Goal: Transaction & Acquisition: Subscribe to service/newsletter

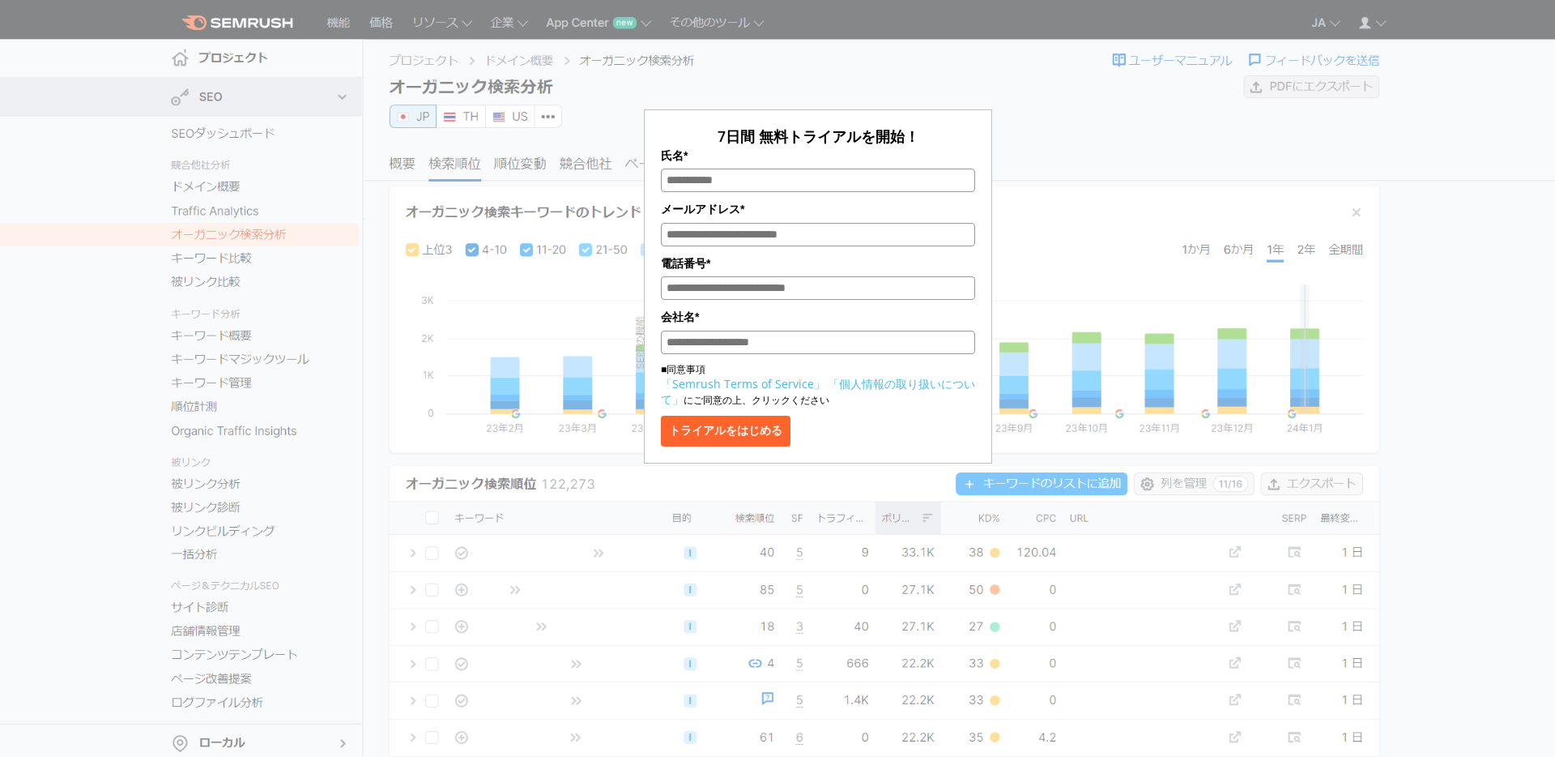
type input "***"
type input "**********"
type input "*******"
click at [765, 424] on button "トライアルをはじめる" at bounding box center [726, 431] width 130 height 31
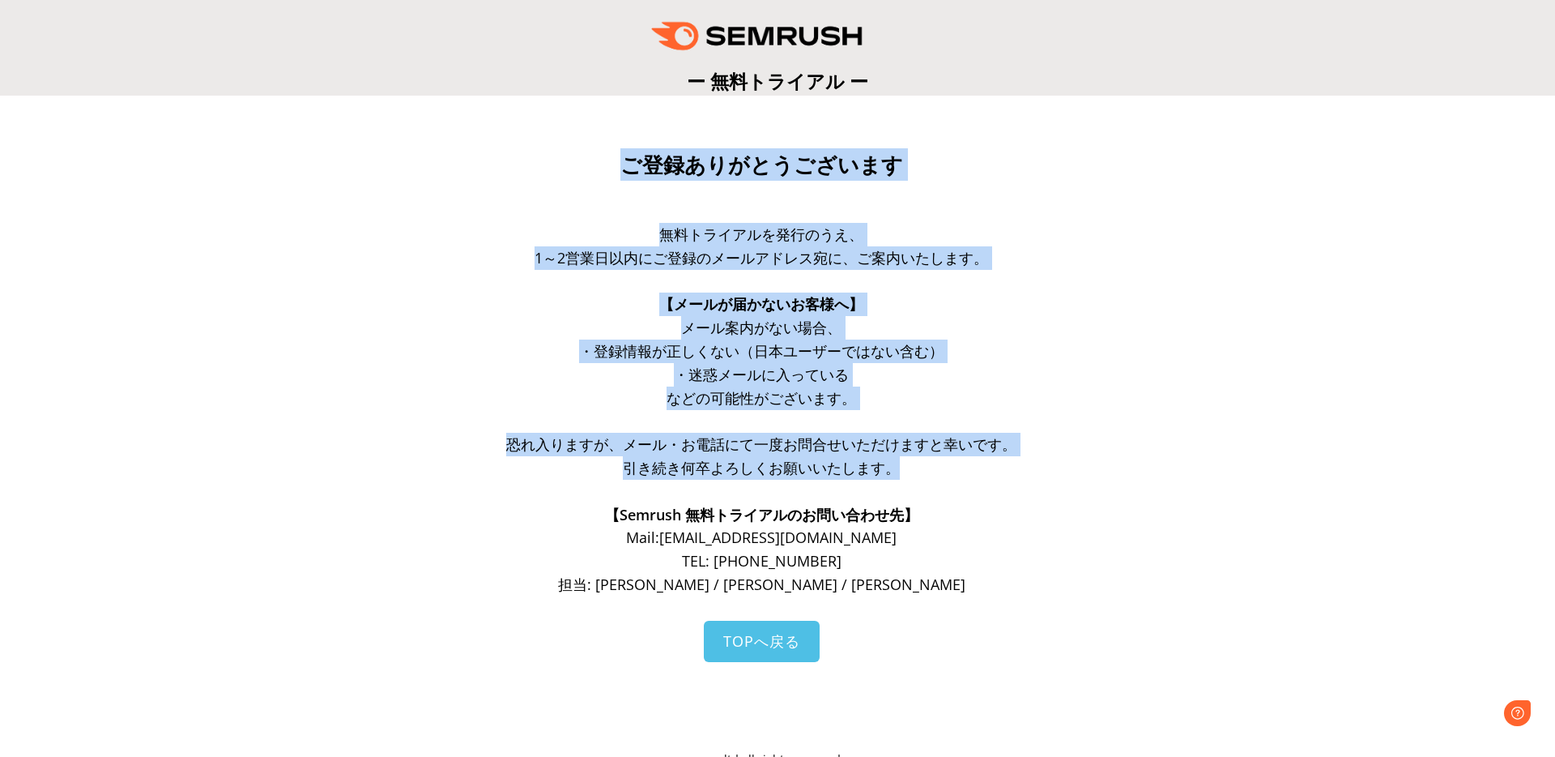
drag, startPoint x: 532, startPoint y: 180, endPoint x: 492, endPoint y: 521, distance: 343.3
click at [492, 521] on div "ご登録ありがとうございます 無料トライアルを発行のうえ、 1～2営業日以内にご登録のメールアドレス宛に、ご案内いたします。 【メールが届かないお客様へ】 メー…" at bounding box center [778, 458] width 648 height 621
click at [492, 521] on p "【Semrush 無料トライアルのお問い合わせ先】" at bounding box center [762, 514] width 616 height 23
drag, startPoint x: 492, startPoint y: 521, endPoint x: 520, endPoint y: 160, distance: 362.3
click at [520, 160] on div "ご登録ありがとうございます 無料トライアルを発行のうえ、 1～2営業日以内にご登録のメールアドレス宛に、ご案内いたします。 【メールが届かないお客様へ】 メー…" at bounding box center [778, 458] width 648 height 621
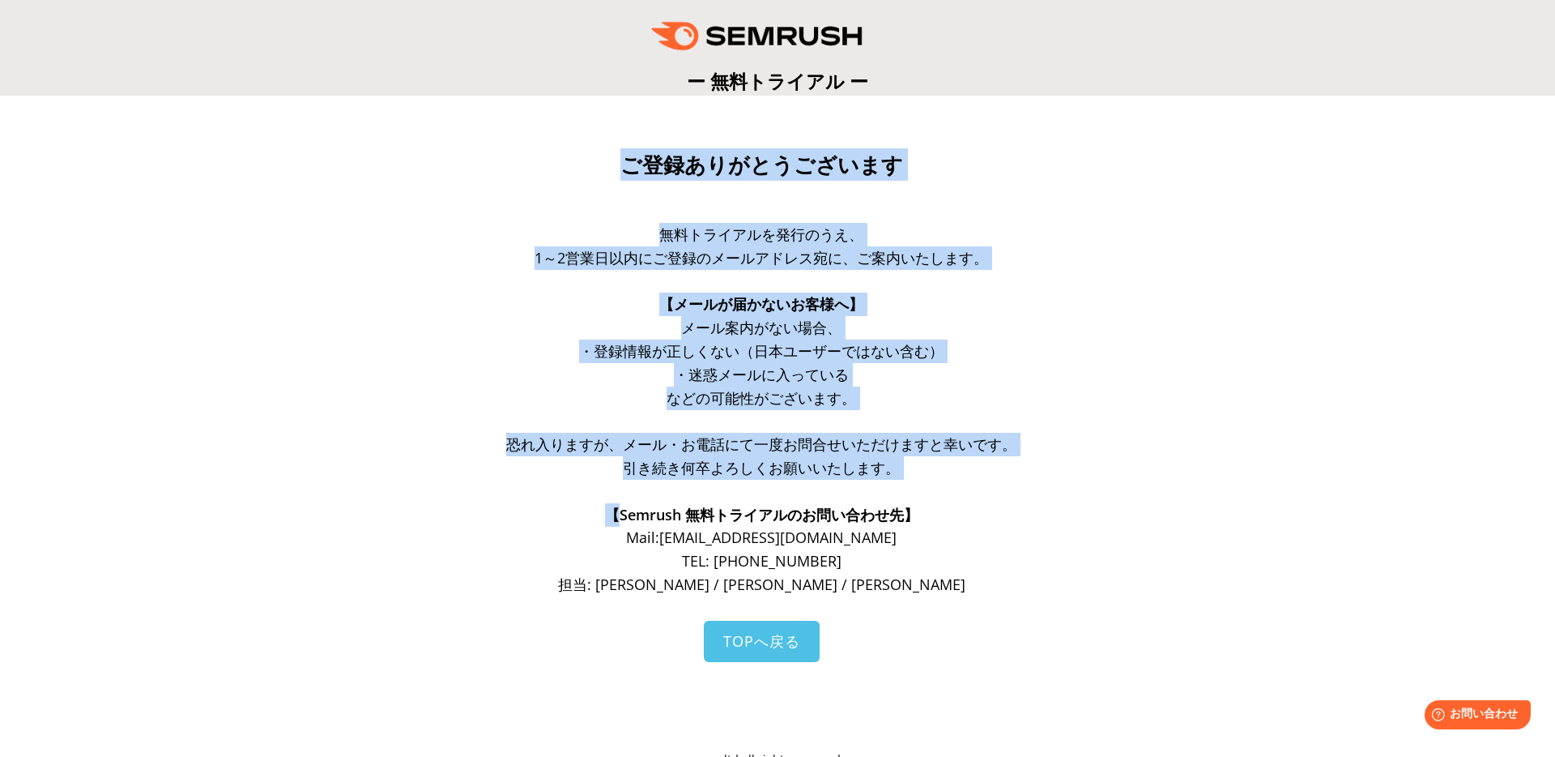
click at [520, 160] on h3 "ご登録ありがとうございます" at bounding box center [762, 164] width 616 height 32
drag, startPoint x: 520, startPoint y: 160, endPoint x: 514, endPoint y: 486, distance: 326.5
click at [514, 486] on div "ご登録ありがとうございます 無料トライアルを発行のうえ、 1～2営業日以内にご登録のメールアドレス宛に、ご案内いたします。 【メールが届かないお客様へ】 メー…" at bounding box center [778, 458] width 648 height 621
click at [514, 486] on p at bounding box center [762, 491] width 616 height 23
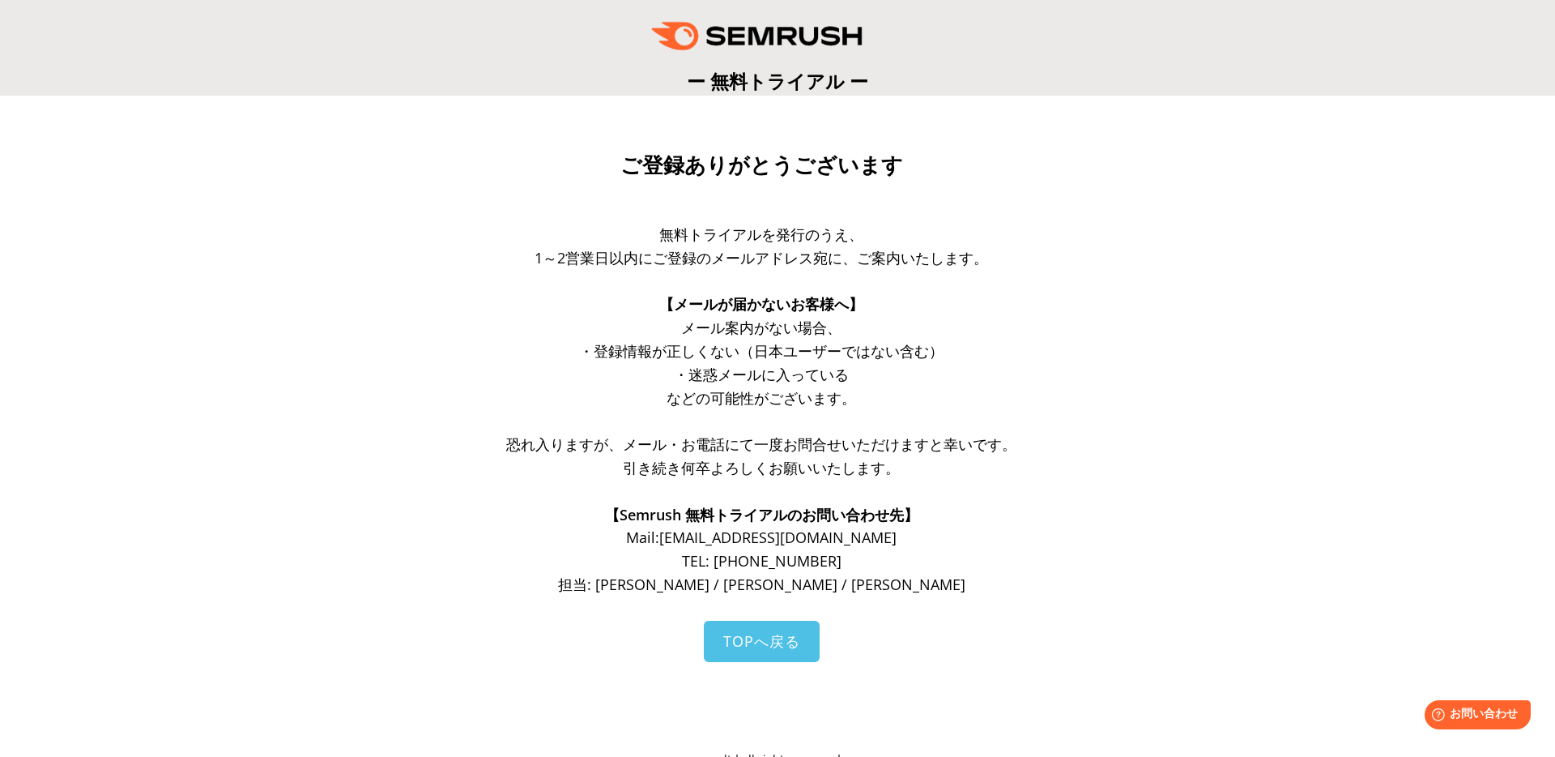
click at [473, 164] on h3 "ご登録ありがとうございます" at bounding box center [762, 164] width 616 height 32
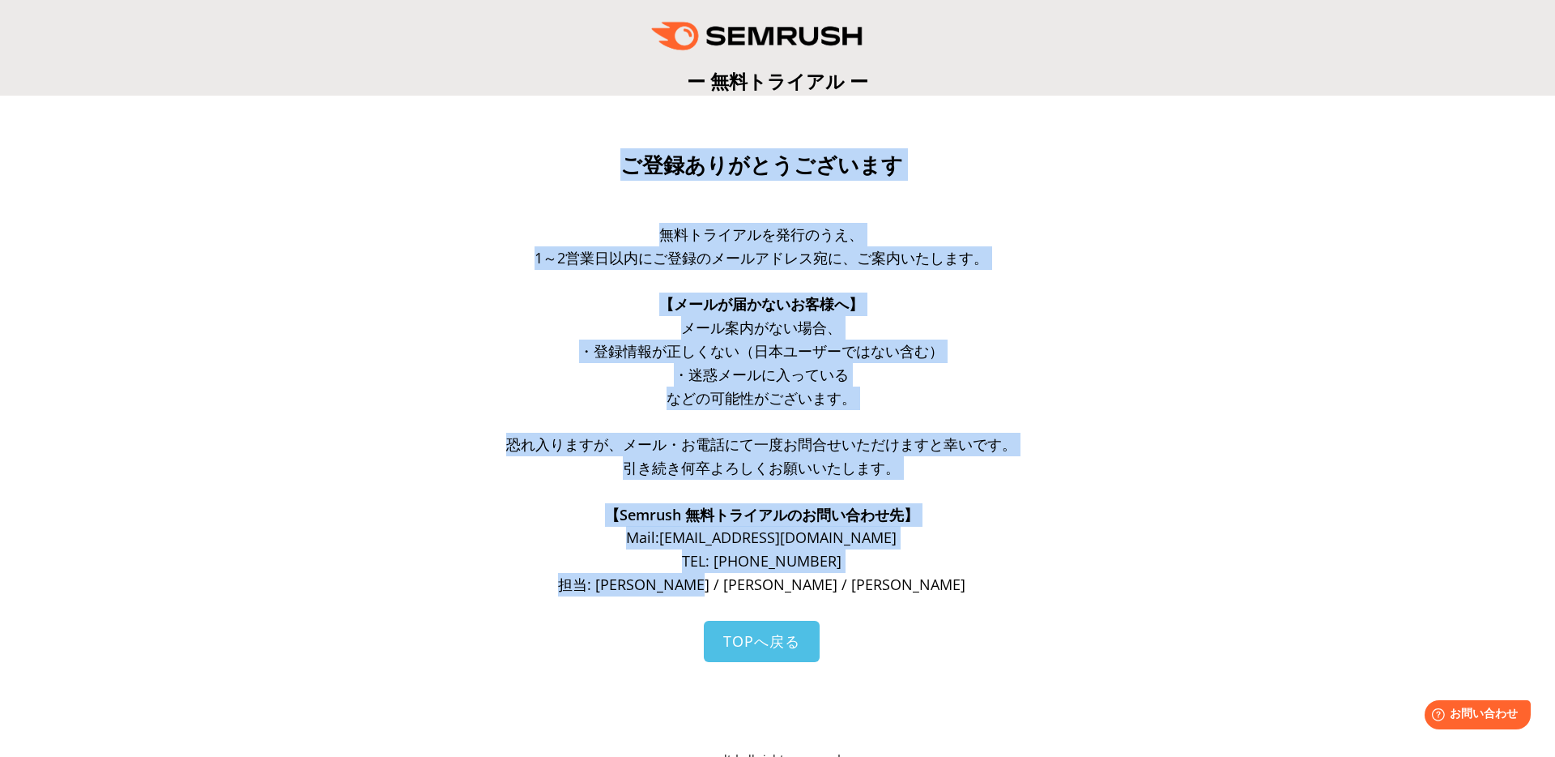
drag, startPoint x: 499, startPoint y: 130, endPoint x: 432, endPoint y: 601, distance: 476.2
click at [432, 601] on section "ご登録ありがとうございます 無料トライアルを発行のうえ、 1～2営業日以内にご登録のメールアドレス宛に、ご案内いたします。 【メールが届かないお客様へ】 メー…" at bounding box center [777, 447] width 1555 height 702
click at [432, 601] on div "ご登録ありがとうございます 無料トライアルを発行のうえ、 1～2営業日以内にご登録のメールアドレス宛に、ご案内いたします。 【メールが届かないお客様へ】 メー…" at bounding box center [777, 458] width 1523 height 629
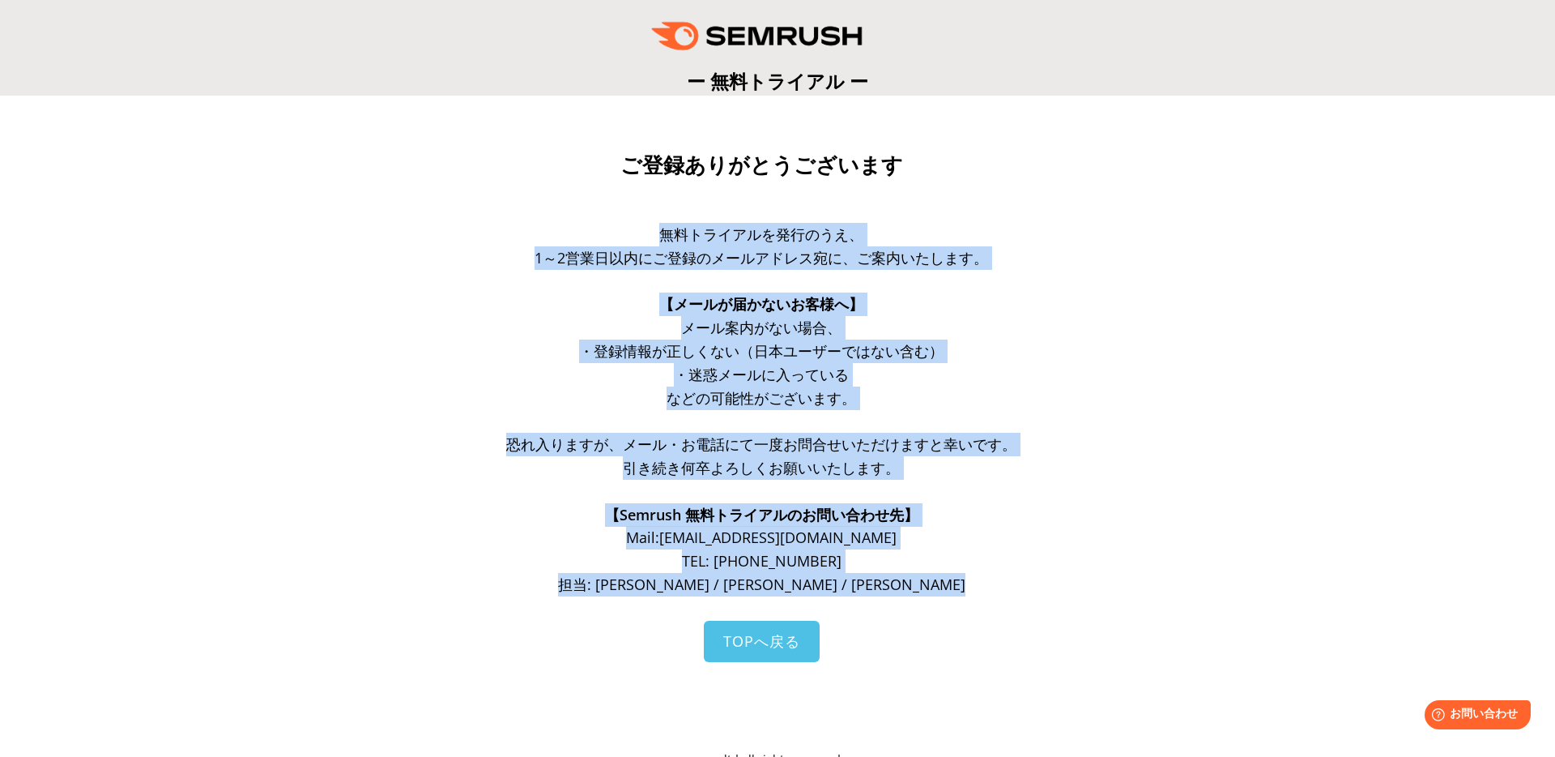
drag, startPoint x: 432, startPoint y: 601, endPoint x: 539, endPoint y: 182, distance: 432.2
click at [539, 182] on div "ご登録ありがとうございます 無料トライアルを発行のうえ、 1～2営業日以内にご登録のメールアドレス宛に、ご案内いたします。 【メールが届かないお客様へ】 メー…" at bounding box center [777, 458] width 1523 height 629
click at [539, 182] on p at bounding box center [762, 190] width 616 height 18
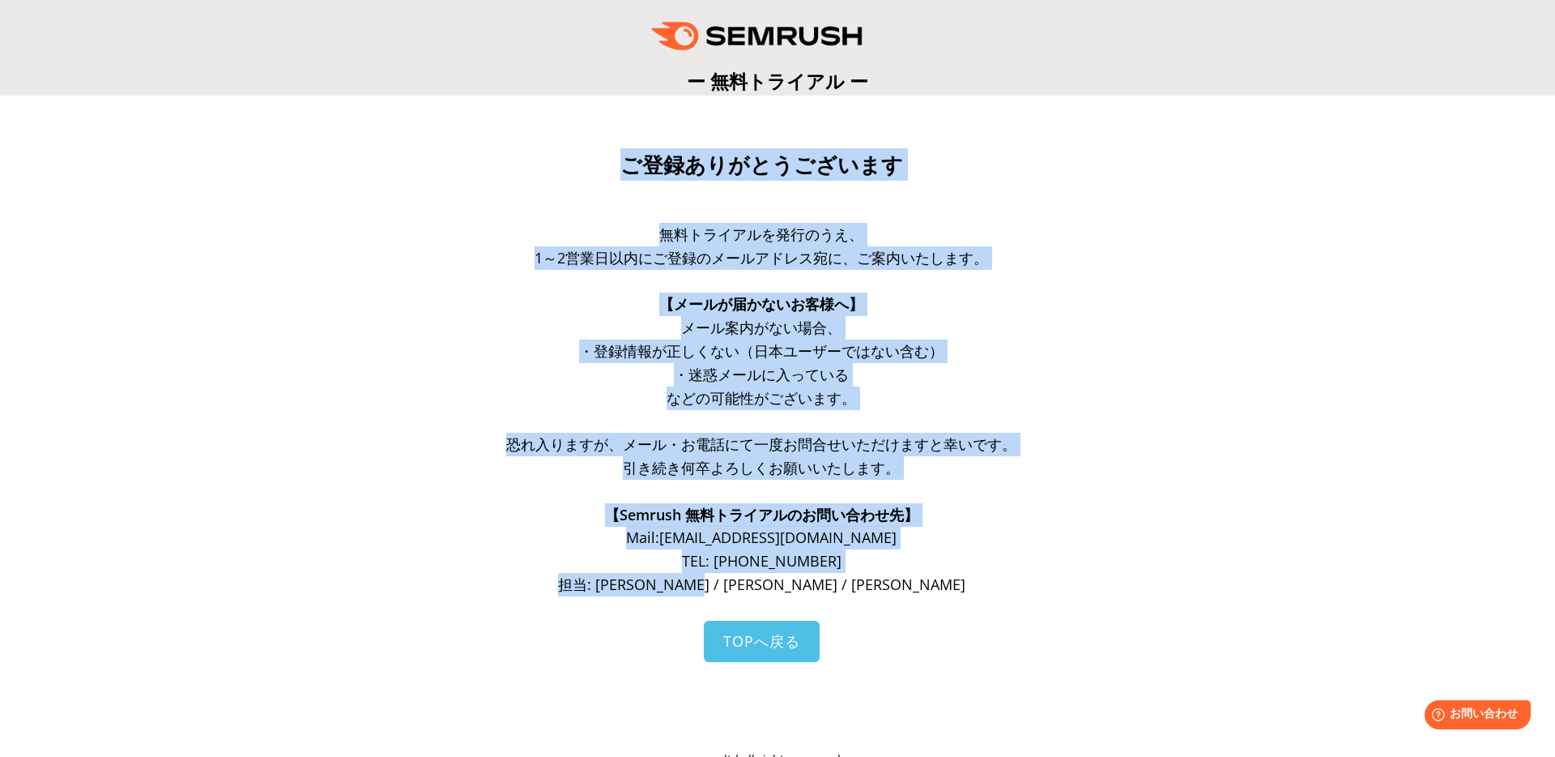
drag, startPoint x: 561, startPoint y: 150, endPoint x: 972, endPoint y: 577, distance: 592.9
click at [972, 577] on div "ご登録ありがとうございます 無料トライアルを発行のうえ、 1～2営業日以内にご登録のメールアドレス宛に、ご案内いたします。 【メールが届かないお客様へ】 メー…" at bounding box center [778, 458] width 648 height 621
drag, startPoint x: 972, startPoint y: 577, endPoint x: 977, endPoint y: 125, distance: 452.0
click at [977, 125] on section "ご登録ありがとうございます 無料トライアルを発行のうえ、 1～2営業日以内にご登録のメールアドレス宛に、ご案内いたします。 【メールが届かないお客様へ】 メー…" at bounding box center [777, 447] width 1555 height 702
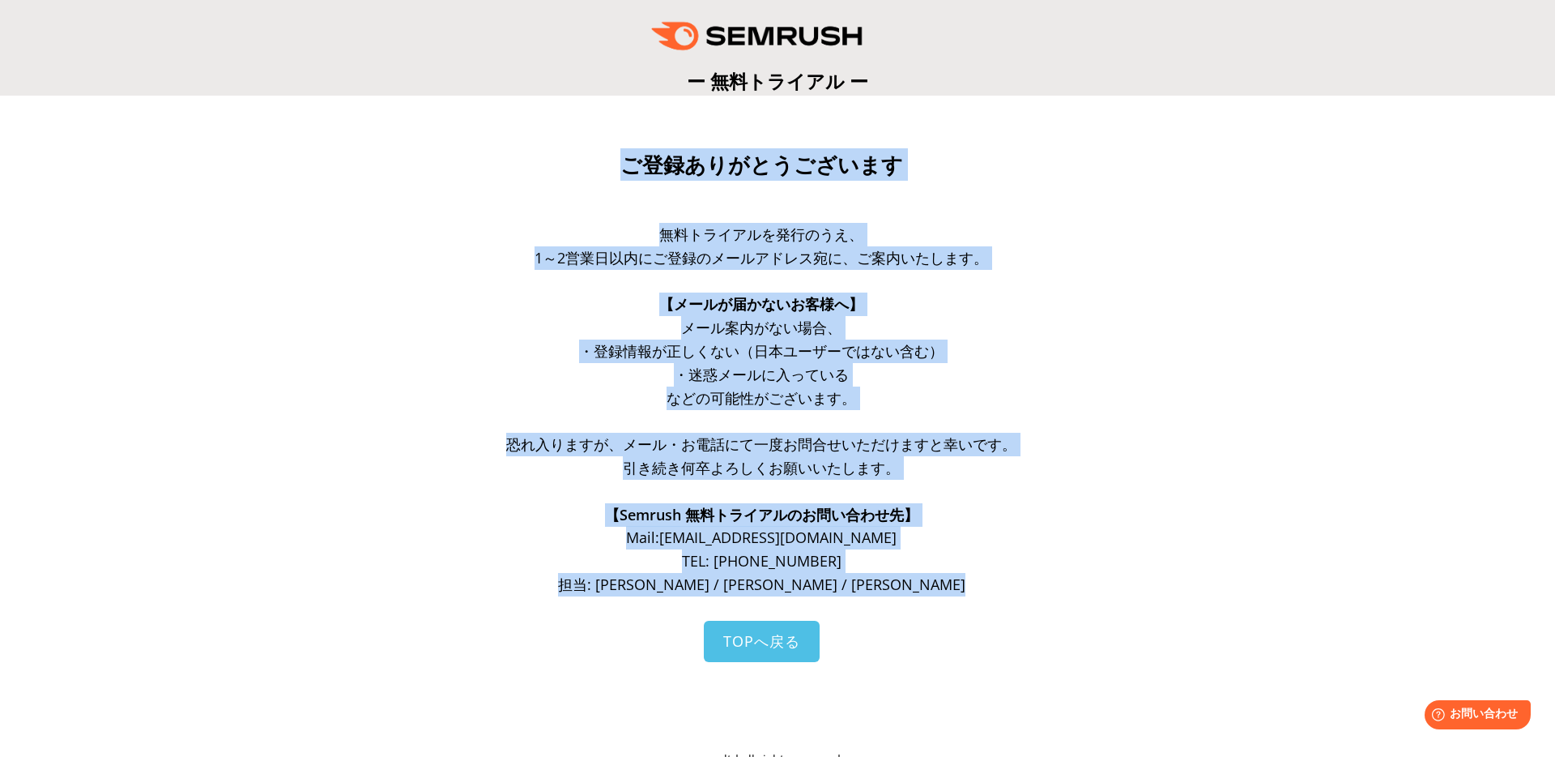
drag, startPoint x: 977, startPoint y: 125, endPoint x: 909, endPoint y: 580, distance: 460.3
click at [909, 580] on section "ご登録ありがとうございます 無料トライアルを発行のうえ、 1～2営業日以内にご登録のメールアドレス宛に、ご案内いたします。 【メールが届かないお客様へ】 メー…" at bounding box center [777, 447] width 1555 height 702
click at [909, 580] on p "担当: [PERSON_NAME] / [PERSON_NAME] / [PERSON_NAME]" at bounding box center [762, 584] width 616 height 23
drag, startPoint x: 909, startPoint y: 580, endPoint x: 960, endPoint y: 142, distance: 441.2
click at [960, 142] on section "ご登録ありがとうございます 無料トライアルを発行のうえ、 1～2営業日以内にご登録のメールアドレス宛に、ご案内いたします。 【メールが届かないお客様へ】 メー…" at bounding box center [777, 447] width 1555 height 702
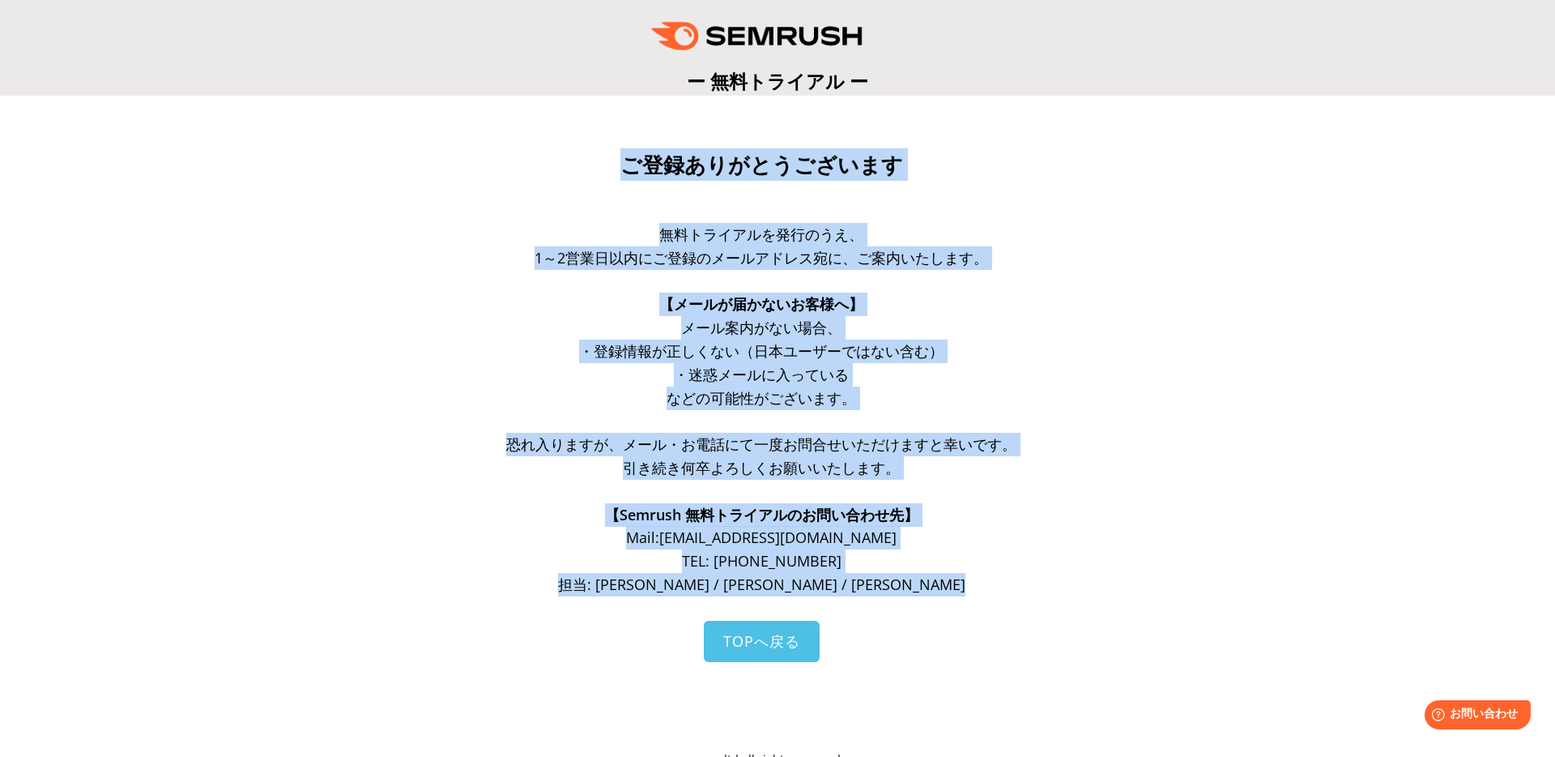
click at [960, 142] on section "ご登録ありがとうございます 無料トライアルを発行のうえ、 1～2営業日以内にご登録のメールアドレス宛に、ご案内いたします。 【メールが届かないお客様へ】 メー…" at bounding box center [777, 447] width 1555 height 702
drag, startPoint x: 960, startPoint y: 142, endPoint x: 915, endPoint y: 596, distance: 456.6
click at [915, 596] on section "ご登録ありがとうございます 無料トライアルを発行のうえ、 1～2営業日以内にご登録のメールアドレス宛に、ご案内いたします。 【メールが届かないお客様へ】 メー…" at bounding box center [777, 447] width 1555 height 702
click at [915, 596] on div "無料トライアルを発行のうえ、 1～2営業日以内にご登録のメールアドレス宛に、ご案内いたします。 【メールが届かないお客様へ】 メール案内がない場合、 ・登録情…" at bounding box center [762, 422] width 616 height 398
drag, startPoint x: 915, startPoint y: 596, endPoint x: 966, endPoint y: 125, distance: 474.2
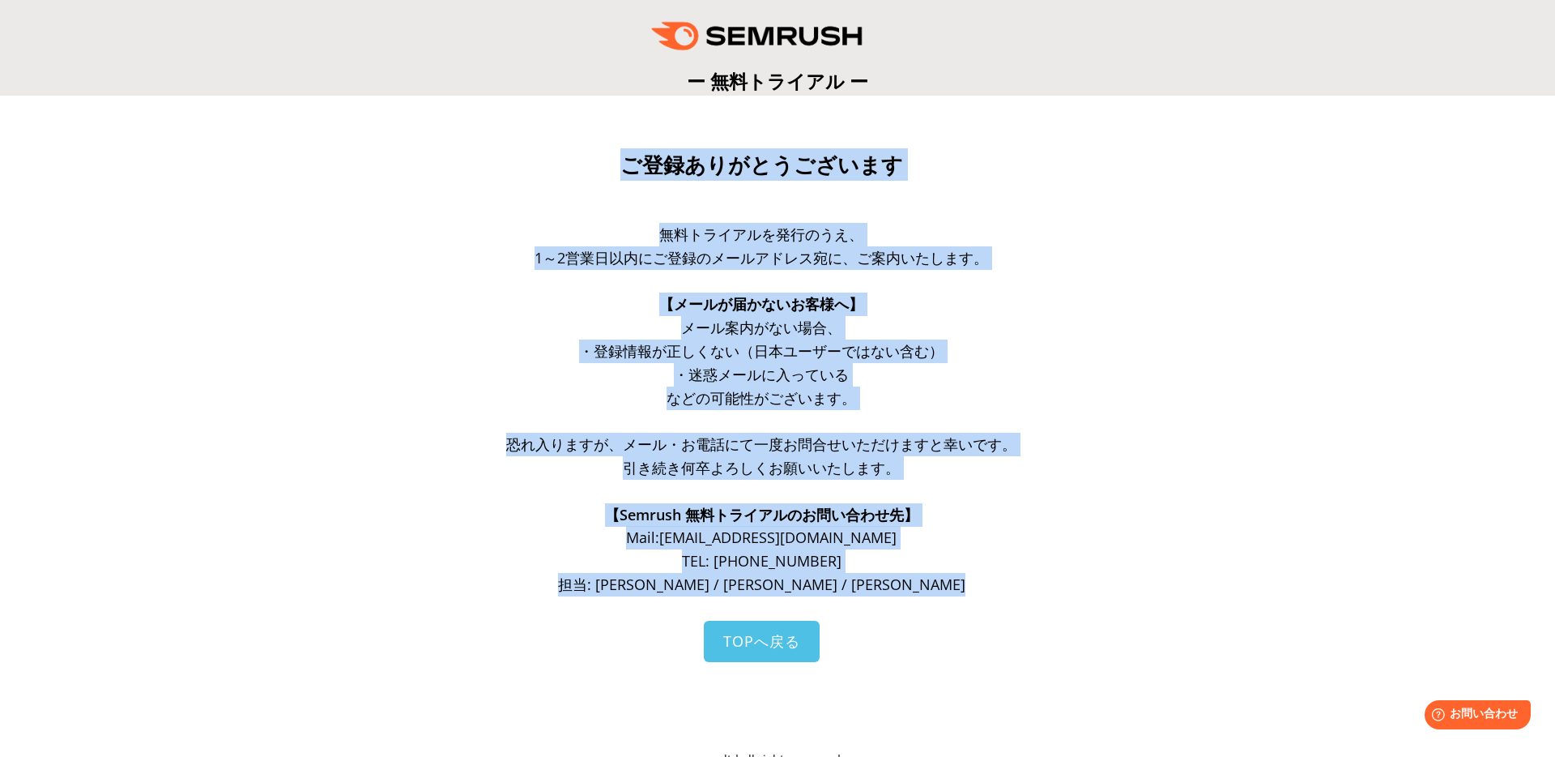
click at [966, 125] on section "ご登録ありがとうございます 無料トライアルを発行のうえ、 1～2営業日以内にご登録のメールアドレス宛に、ご案内いたします。 【メールが届かないお客様へ】 メー…" at bounding box center [777, 447] width 1555 height 702
drag, startPoint x: 966, startPoint y: 125, endPoint x: 907, endPoint y: 603, distance: 482.4
click at [907, 603] on section "ご登録ありがとうございます 無料トライアルを発行のうえ、 1～2営業日以内にご登録のメールアドレス宛に、ご案内いたします。 【メールが届かないお客様へ】 メー…" at bounding box center [777, 447] width 1555 height 702
click at [907, 603] on div "無料トライアルを発行のうえ、 1～2営業日以内にご登録のメールアドレス宛に、ご案内いたします。 【メールが届かないお客様へ】 メール案内がない場合、 ・登録情…" at bounding box center [762, 422] width 616 height 398
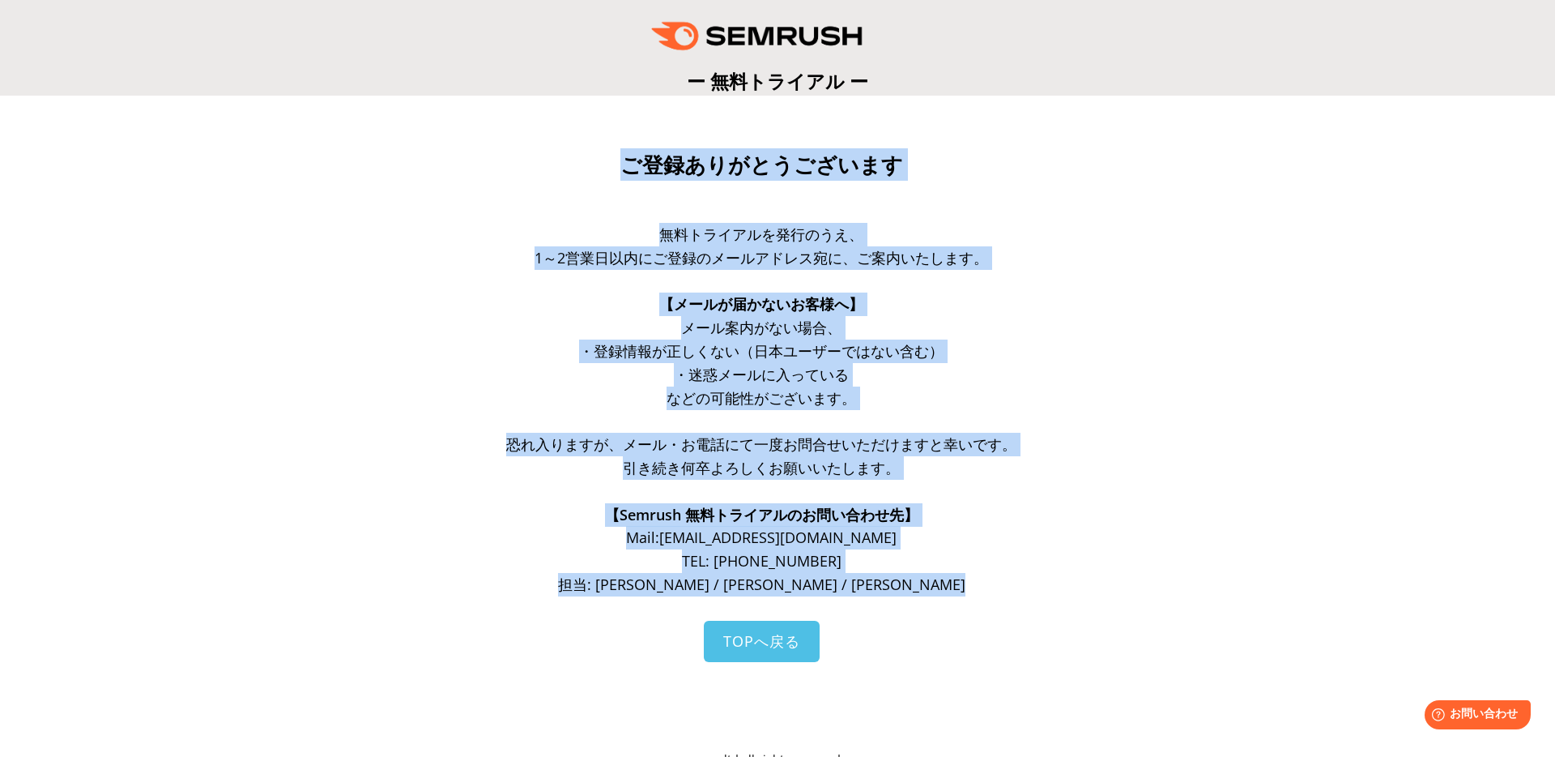
drag, startPoint x: 907, startPoint y: 603, endPoint x: 963, endPoint y: 139, distance: 468.3
click at [963, 139] on section "ご登録ありがとうございます 無料トライアルを発行のうえ、 1～2営業日以内にご登録のメールアドレス宛に、ご案内いたします。 【メールが届かないお客様へ】 メー…" at bounding box center [777, 447] width 1555 height 702
drag, startPoint x: 963, startPoint y: 139, endPoint x: 905, endPoint y: 603, distance: 468.6
click at [905, 603] on section "ご登録ありがとうございます 無料トライアルを発行のうえ、 1～2営業日以内にご登録のメールアドレス宛に、ご案内いたします。 【メールが届かないお客様へ】 メー…" at bounding box center [777, 447] width 1555 height 702
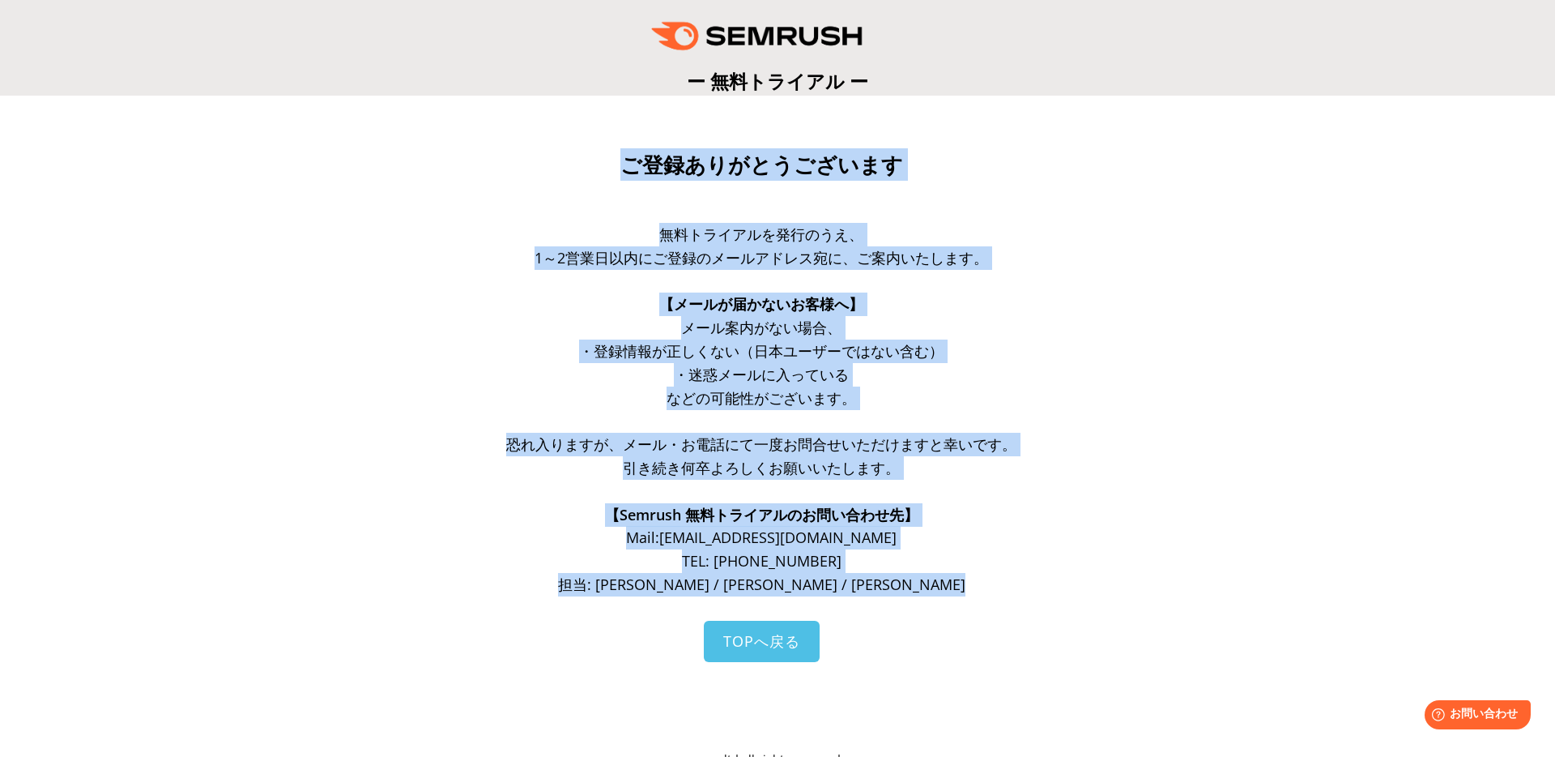
click at [905, 603] on div "無料トライアルを発行のうえ、 1～2営業日以内にご登録のメールアドレス宛に、ご案内いたします。 【メールが届かないお客様へ】 メール案内がない場合、 ・登録情…" at bounding box center [762, 422] width 616 height 398
drag, startPoint x: 905, startPoint y: 603, endPoint x: 953, endPoint y: 147, distance: 459.3
click at [953, 147] on div "ご登録ありがとうございます 無料トライアルを発行のうえ、 1～2営業日以内にご登録のメールアドレス宛に、ご案内いたします。 【メールが届かないお客様へ】 メー…" at bounding box center [777, 458] width 1523 height 629
drag, startPoint x: 953, startPoint y: 147, endPoint x: 916, endPoint y: 584, distance: 438.9
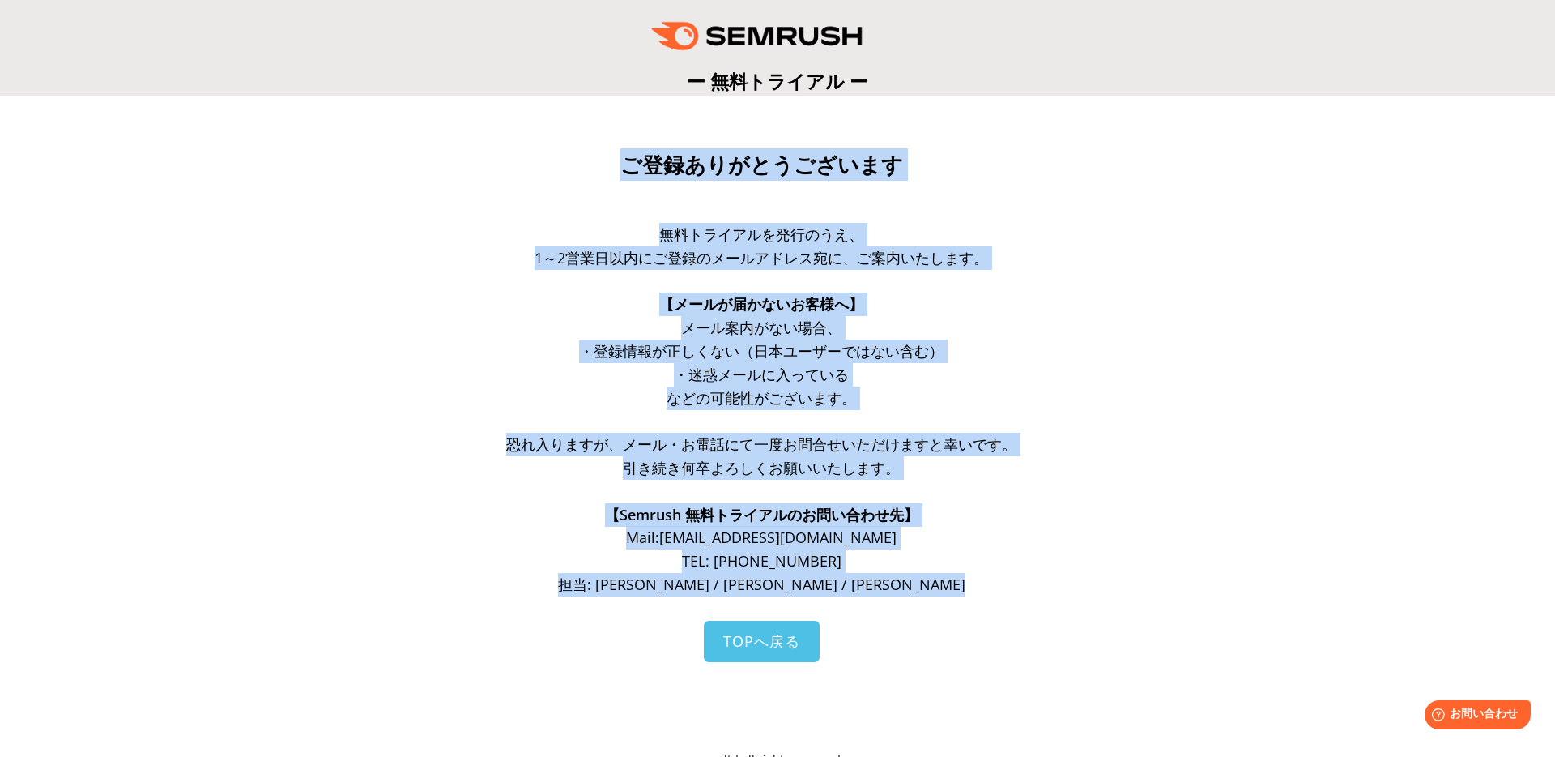
click at [916, 584] on div "ご登録ありがとうございます 無料トライアルを発行のうえ、 1～2営業日以内にご登録のメールアドレス宛に、ご案内いたします。 【メールが届かないお客様へ】 メー…" at bounding box center [777, 458] width 1523 height 629
click at [916, 584] on p "担当: [PERSON_NAME] / [PERSON_NAME] / [PERSON_NAME]" at bounding box center [762, 584] width 616 height 23
drag, startPoint x: 916, startPoint y: 584, endPoint x: 962, endPoint y: 122, distance: 464.8
click at [962, 122] on section "ご登録ありがとうございます 無料トライアルを発行のうえ、 1～2営業日以内にご登録のメールアドレス宛に、ご案内いたします。 【メールが届かないお客様へ】 メー…" at bounding box center [777, 447] width 1555 height 702
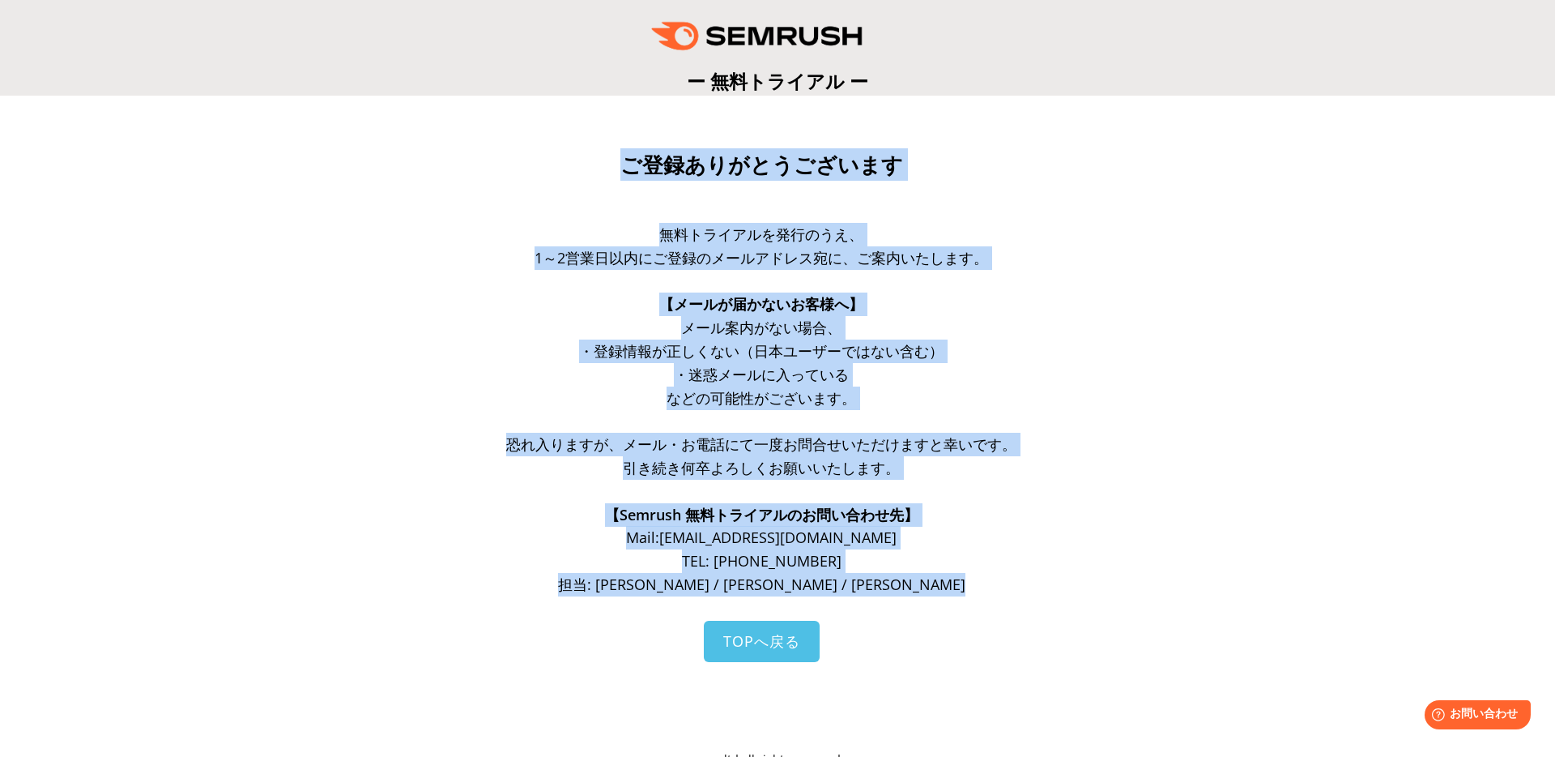
drag, startPoint x: 962, startPoint y: 122, endPoint x: 977, endPoint y: 616, distance: 494.3
click at [977, 616] on section "ご登録ありがとうございます 無料トライアルを発行のうえ、 1～2営業日以内にご登録のメールアドレス宛に、ご案内いたします。 【メールが届かないお客様へ】 メー…" at bounding box center [777, 447] width 1555 height 702
click at [977, 616] on div "無料トライアルを発行のうえ、 1～2営業日以内にご登録のメールアドレス宛に、ご案内いたします。 【メールが届かないお客様へ】 メール案内がない場合、 ・登録情…" at bounding box center [762, 422] width 616 height 398
drag, startPoint x: 977, startPoint y: 616, endPoint x: 1013, endPoint y: 141, distance: 476.0
click at [1013, 141] on section "ご登録ありがとうございます 無料トライアルを発行のうえ、 1～2営業日以内にご登録のメールアドレス宛に、ご案内いたします。 【メールが届かないお客様へ】 メー…" at bounding box center [777, 447] width 1555 height 702
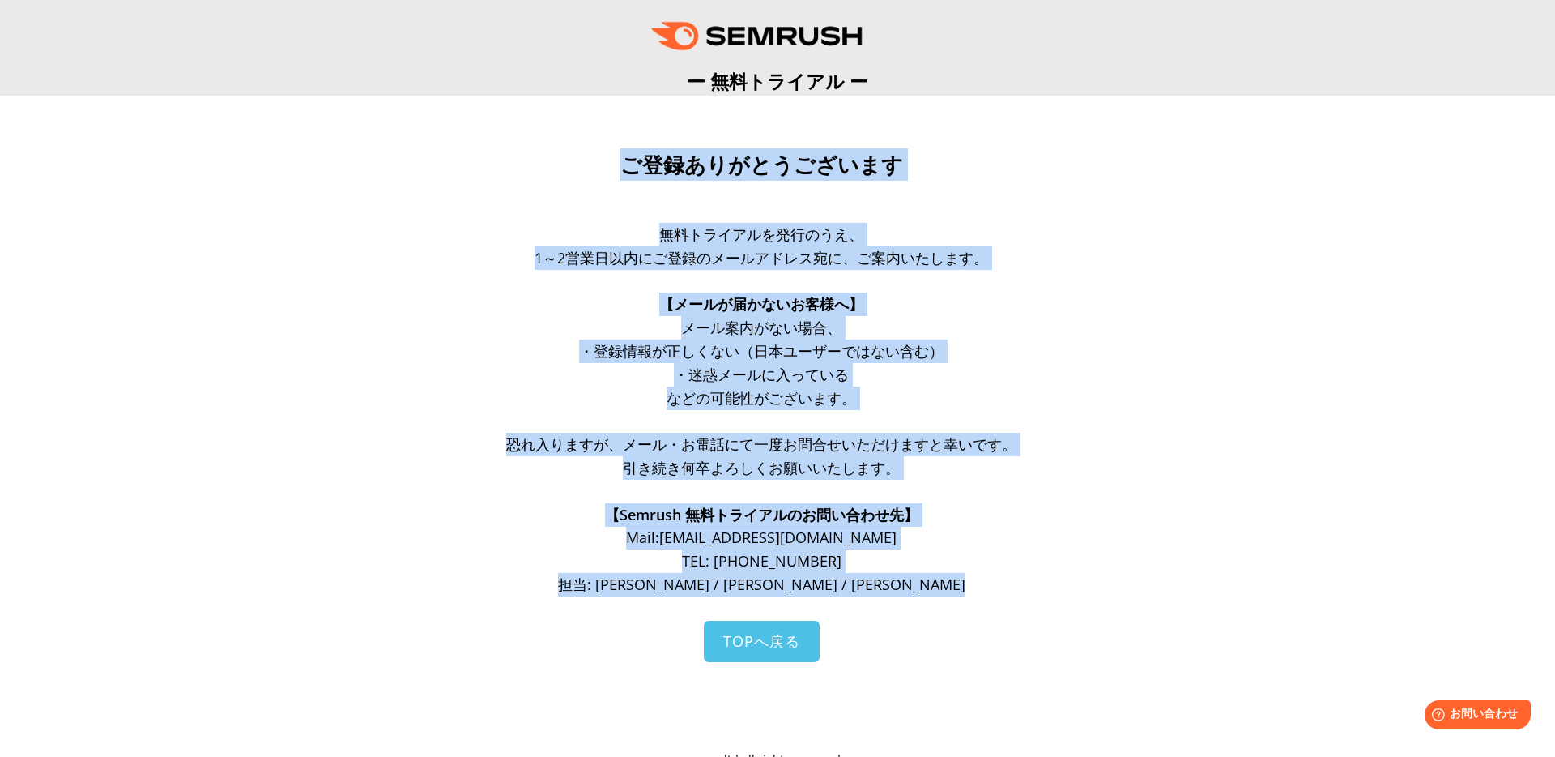
click at [1013, 141] on section "ご登録ありがとうございます 無料トライアルを発行のうえ、 1～2営業日以内にご登録のメールアドレス宛に、ご案内いたします。 【メールが届かないお客様へ】 メー…" at bounding box center [777, 447] width 1555 height 702
drag, startPoint x: 1013, startPoint y: 141, endPoint x: 1008, endPoint y: 603, distance: 461.7
click at [1008, 603] on section "ご登録ありがとうございます 無料トライアルを発行のうえ、 1～2営業日以内にご登録のメールアドレス宛に、ご案内いたします。 【メールが届かないお客様へ】 メー…" at bounding box center [777, 447] width 1555 height 702
click at [1008, 603] on div "無料トライアルを発行のうえ、 1～2営業日以内にご登録のメールアドレス宛に、ご案内いたします。 【メールが届かないお客様へ】 メール案内がない場合、 ・登録情…" at bounding box center [762, 422] width 616 height 398
drag, startPoint x: 1008, startPoint y: 603, endPoint x: 1055, endPoint y: 143, distance: 462.5
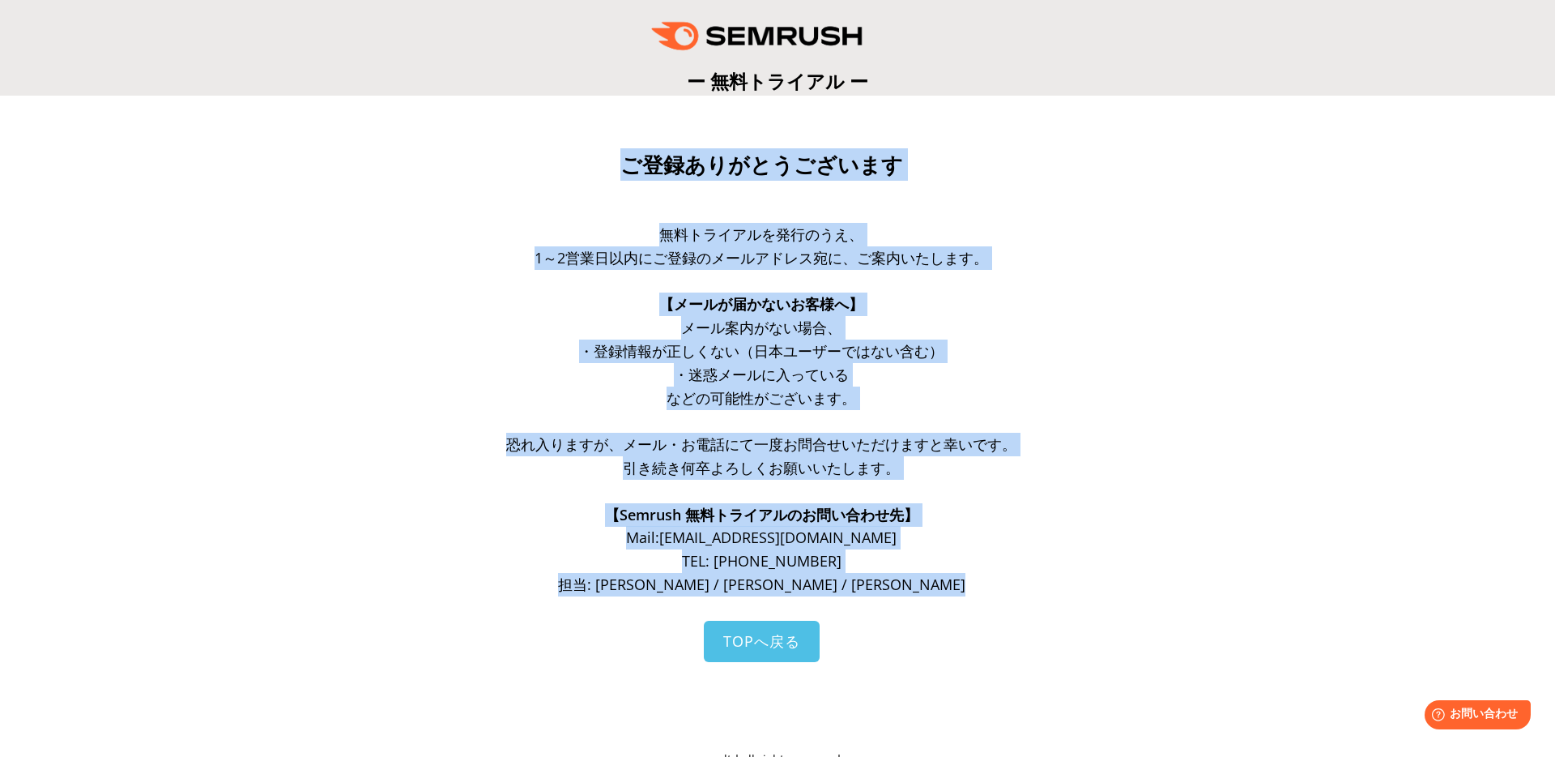
click at [1055, 143] on section "ご登録ありがとうございます 無料トライアルを発行のうえ、 1～2営業日以内にご登録のメールアドレス宛に、ご案内いたします。 【メールが届かないお客様へ】 メー…" at bounding box center [777, 447] width 1555 height 702
drag, startPoint x: 1055, startPoint y: 143, endPoint x: 1017, endPoint y: 600, distance: 459.2
click at [1017, 600] on section "ご登録ありがとうございます 無料トライアルを発行のうえ、 1～2営業日以内にご登録のメールアドレス宛に、ご案内いたします。 【メールが届かないお客様へ】 メー…" at bounding box center [777, 447] width 1555 height 702
click at [1017, 600] on div "無料トライアルを発行のうえ、 1～2営業日以内にご登録のメールアドレス宛に、ご案内いたします。 【メールが届かないお客様へ】 メール案内がない場合、 ・登録情…" at bounding box center [762, 422] width 616 height 398
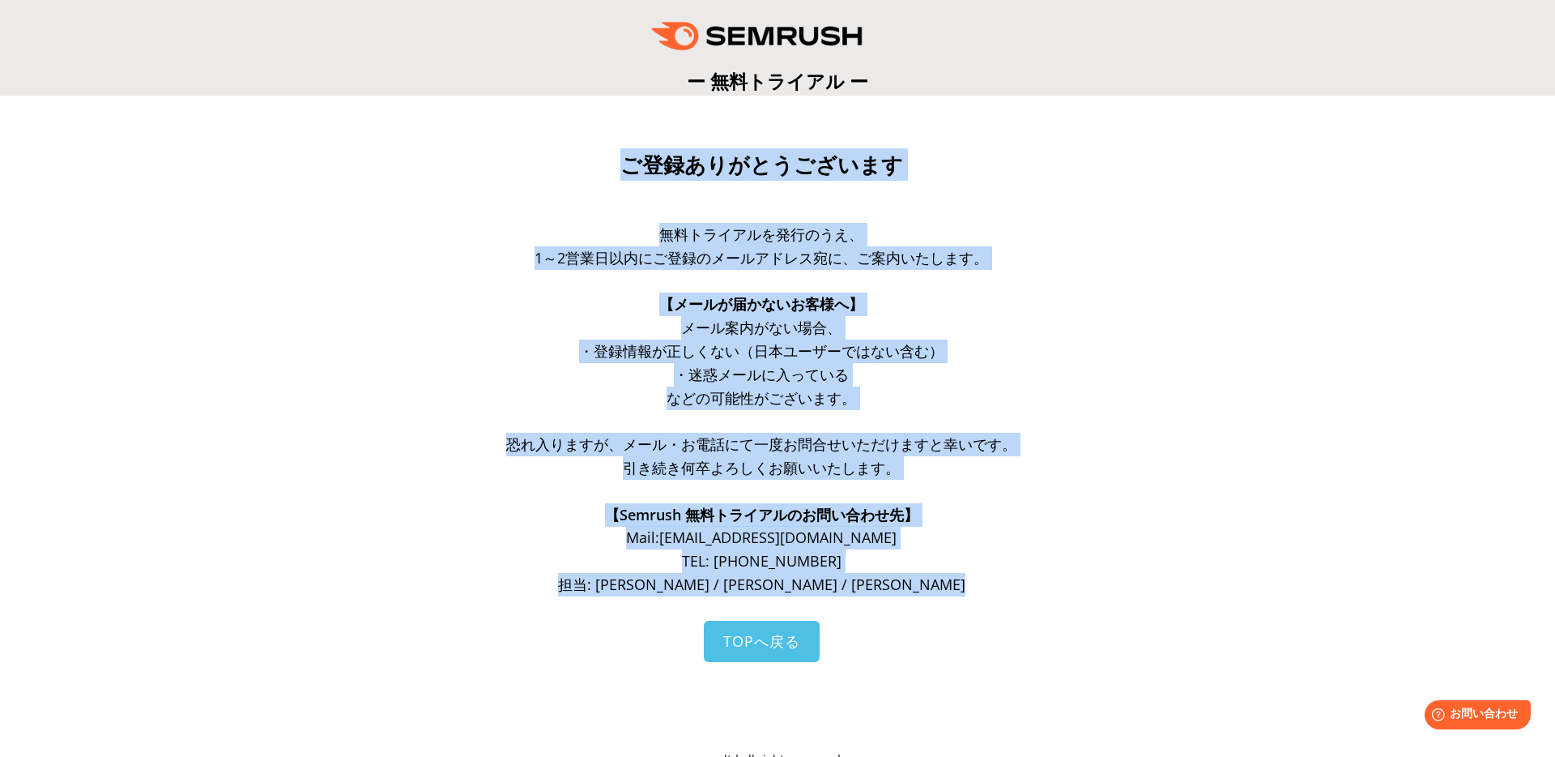
drag, startPoint x: 1017, startPoint y: 600, endPoint x: 1030, endPoint y: 120, distance: 480.5
click at [1030, 120] on section "ご登録ありがとうございます 無料トライアルを発行のうえ、 1～2営業日以内にご登録のメールアドレス宛に、ご案内いたします。 【メールが届かないお客様へ】 メー…" at bounding box center [777, 447] width 1555 height 702
drag, startPoint x: 1030, startPoint y: 120, endPoint x: 1005, endPoint y: 618, distance: 498.7
click at [1005, 618] on section "ご登録ありがとうございます 無料トライアルを発行のうえ、 1～2営業日以内にご登録のメールアドレス宛に、ご案内いたします。 【メールが届かないお客様へ】 メー…" at bounding box center [777, 447] width 1555 height 702
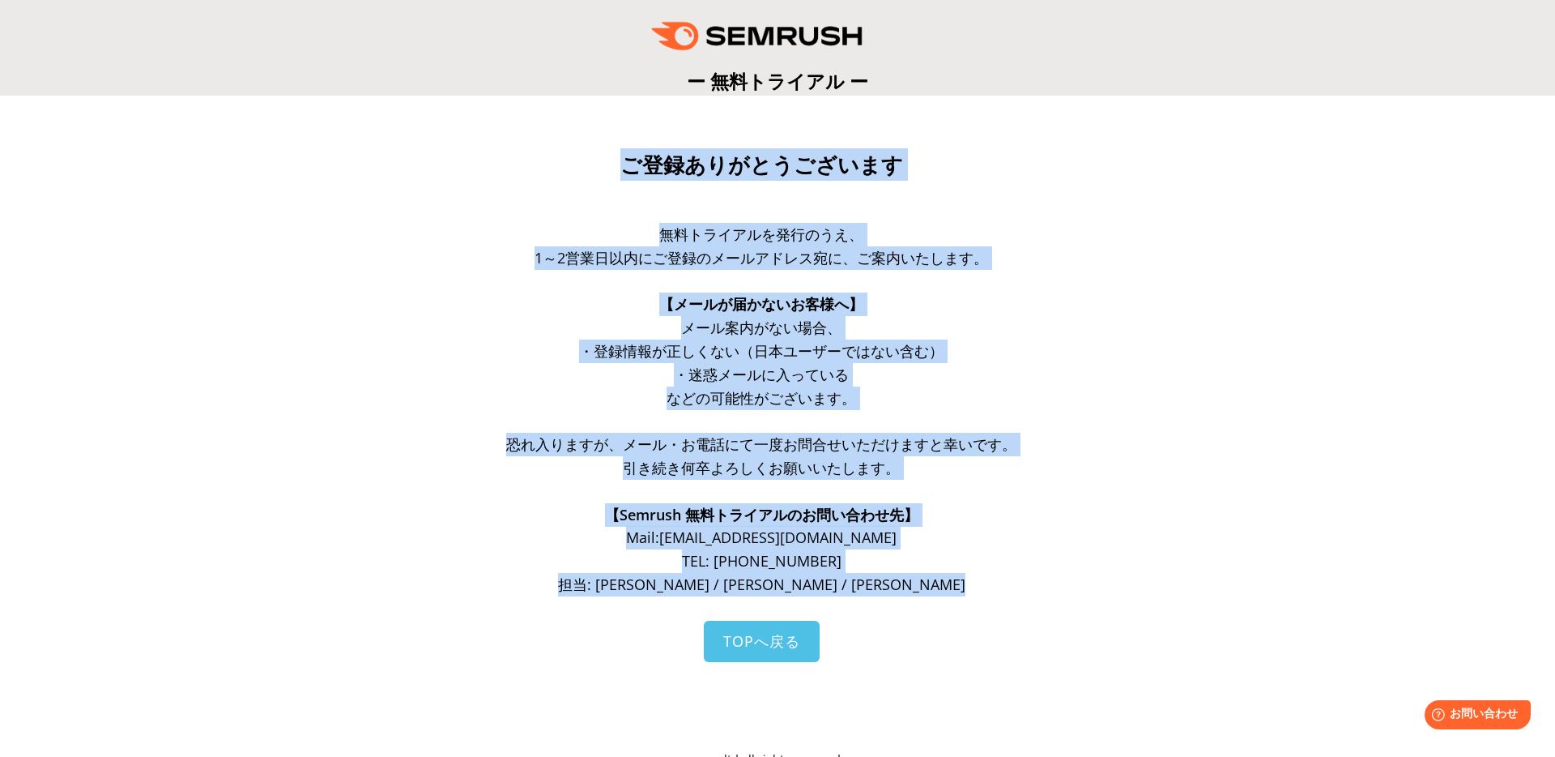
drag, startPoint x: 1005, startPoint y: 618, endPoint x: 1077, endPoint y: 120, distance: 503.3
click at [1077, 120] on section "ご登録ありがとうございます 無料トライアルを発行のうえ、 1～2営業日以内にご登録のメールアドレス宛に、ご案内いたします。 【メールが届かないお客様へ】 メー…" at bounding box center [777, 447] width 1555 height 702
drag, startPoint x: 1077, startPoint y: 120, endPoint x: 1032, endPoint y: 586, distance: 468.8
click at [1032, 586] on section "ご登録ありがとうございます 無料トライアルを発行のうえ、 1～2営業日以内にご登録のメールアドレス宛に、ご案内いたします。 【メールが届かないお客様へ】 メー…" at bounding box center [777, 447] width 1555 height 702
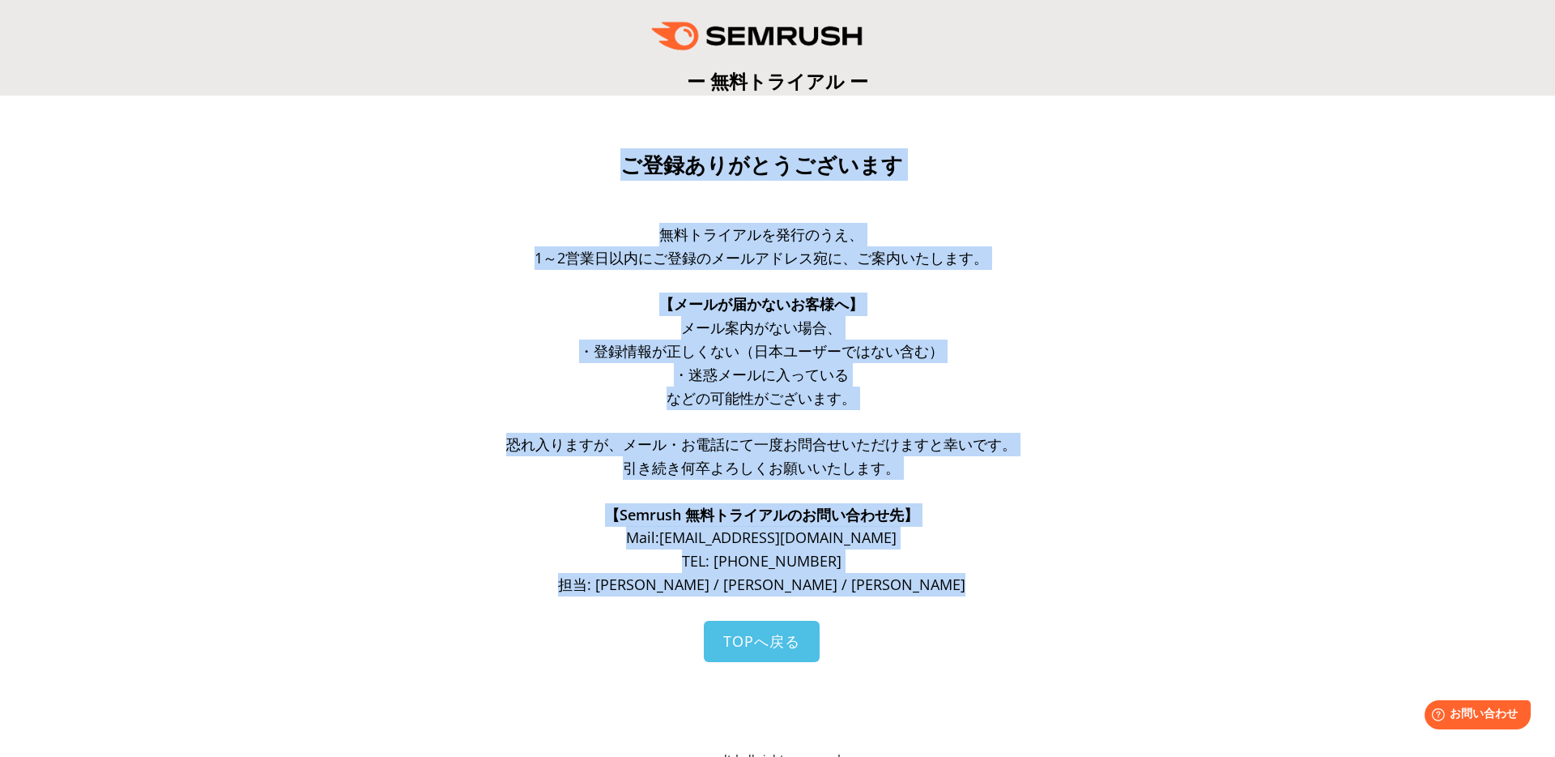
click at [1032, 586] on p "担当: [PERSON_NAME] / [PERSON_NAME] / [PERSON_NAME]" at bounding box center [762, 584] width 616 height 23
drag, startPoint x: 1032, startPoint y: 586, endPoint x: 1075, endPoint y: 117, distance: 471.8
click at [1075, 117] on section "ご登録ありがとうございます 無料トライアルを発行のうえ、 1～2営業日以内にご登録のメールアドレス宛に、ご案内いたします。 【メールが届かないお客様へ】 メー…" at bounding box center [777, 447] width 1555 height 702
drag, startPoint x: 1075, startPoint y: 117, endPoint x: 1086, endPoint y: 592, distance: 475.6
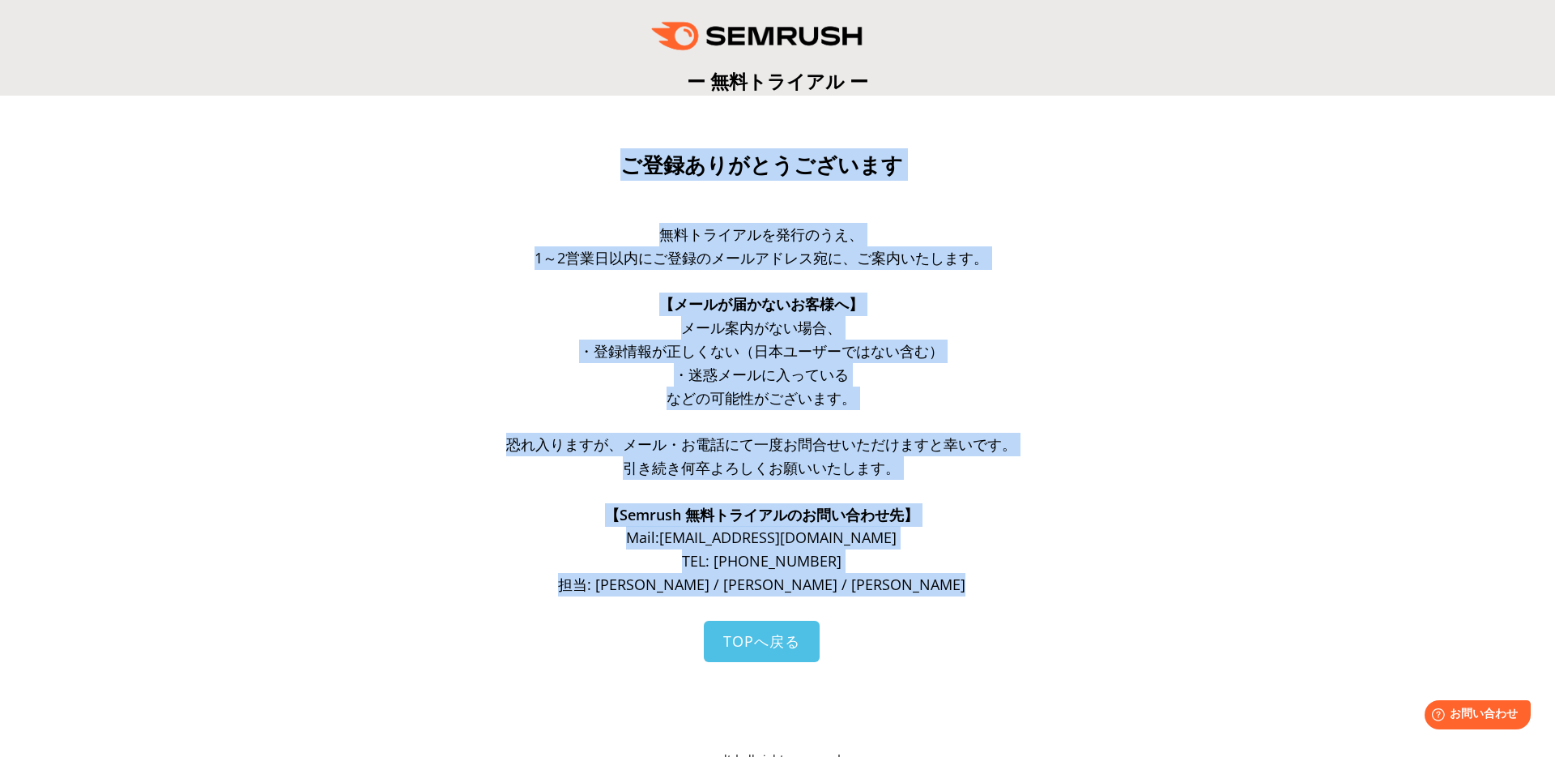
click at [1086, 592] on section "ご登録ありがとうございます 無料トライアルを発行のうえ、 1～2営業日以内にご登録のメールアドレス宛に、ご案内いたします。 【メールが届かないお客様へ】 メー…" at bounding box center [777, 447] width 1555 height 702
click at [564, 163] on h3 "ご登録ありがとうございます" at bounding box center [762, 164] width 616 height 32
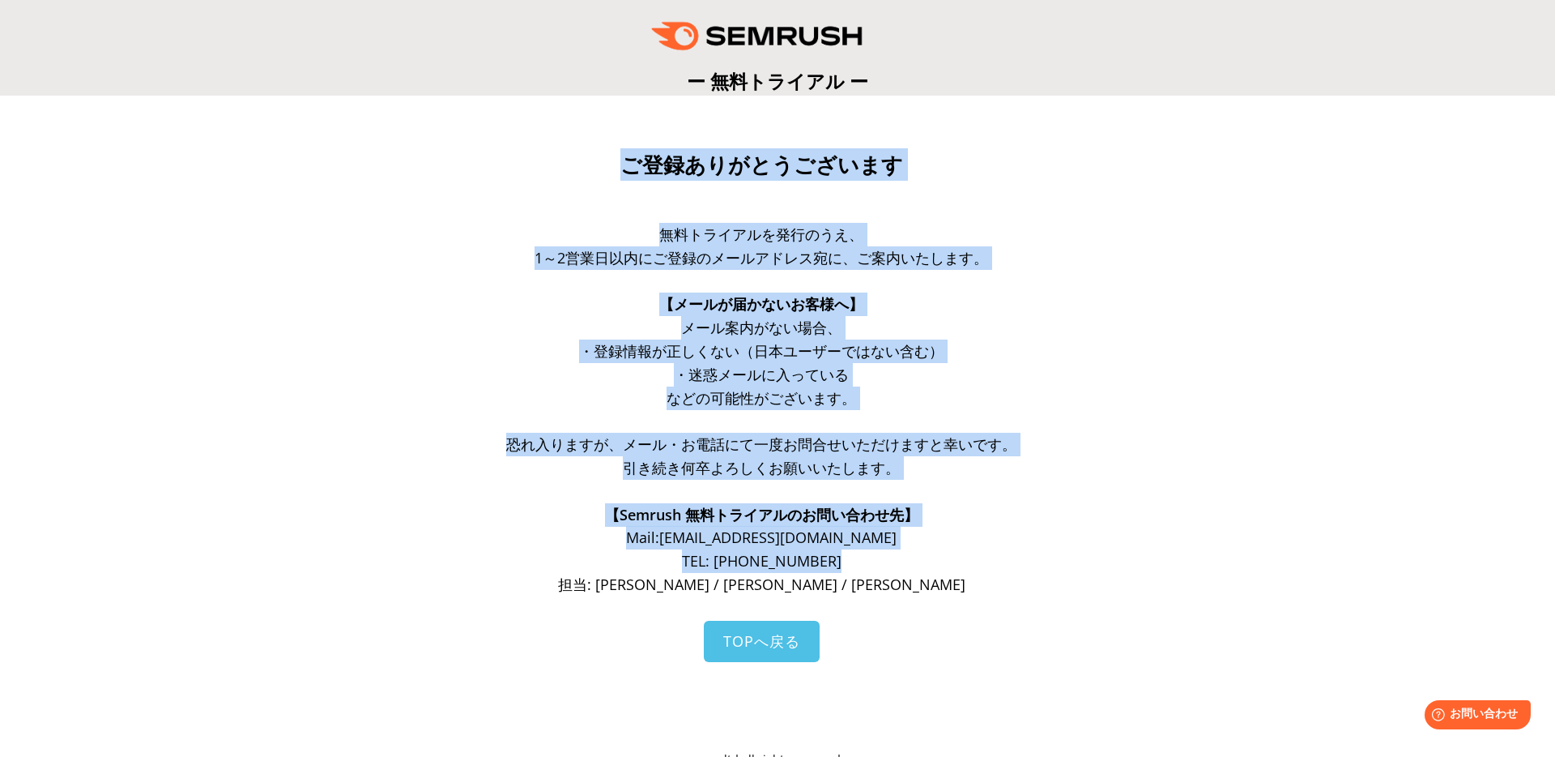
drag, startPoint x: 539, startPoint y: 172, endPoint x: 521, endPoint y: 592, distance: 420.8
click at [521, 592] on div "ご登録ありがとうございます 無料トライアルを発行のうえ、 1～2営業日以内にご登録のメールアドレス宛に、ご案内いたします。 【メールが届かないお客様へ】 メー…" at bounding box center [778, 458] width 648 height 621
drag, startPoint x: 521, startPoint y: 592, endPoint x: 543, endPoint y: 209, distance: 383.8
click at [543, 209] on div "ご登録ありがとうございます 無料トライアルを発行のうえ、 1～2営業日以内にご登録のメールアドレス宛に、ご案内いたします。 【メールが届かないお客様へ】 メー…" at bounding box center [778, 458] width 648 height 621
click at [543, 209] on div "ご登録ありがとうございます" at bounding box center [762, 185] width 616 height 75
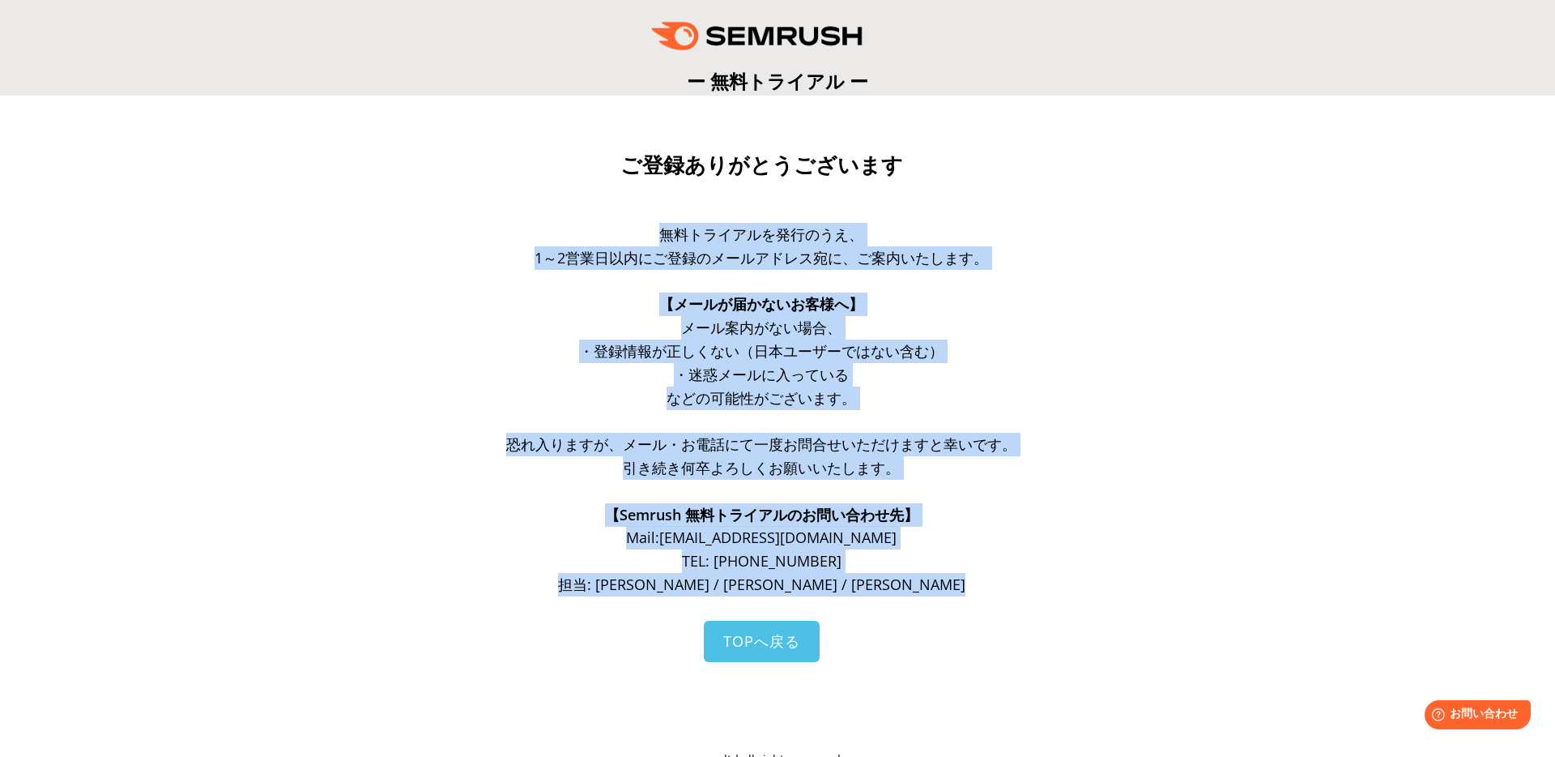
drag, startPoint x: 543, startPoint y: 209, endPoint x: 933, endPoint y: 577, distance: 536.3
click at [933, 577] on div "ご登録ありがとうございます 無料トライアルを発行のうえ、 1～2営業日以内にご登録のメールアドレス宛に、ご案内いたします。 【メールが届かないお客様へ】 メー…" at bounding box center [778, 458] width 648 height 621
click at [933, 577] on p "担当: [PERSON_NAME] / [PERSON_NAME] / [PERSON_NAME]" at bounding box center [762, 584] width 616 height 23
drag, startPoint x: 933, startPoint y: 577, endPoint x: 940, endPoint y: 205, distance: 371.9
click at [940, 205] on div "ご登録ありがとうございます 無料トライアルを発行のうえ、 1～2営業日以内にご登録のメールアドレス宛に、ご案内いたします。 【メールが届かないお客様へ】 メー…" at bounding box center [778, 458] width 648 height 621
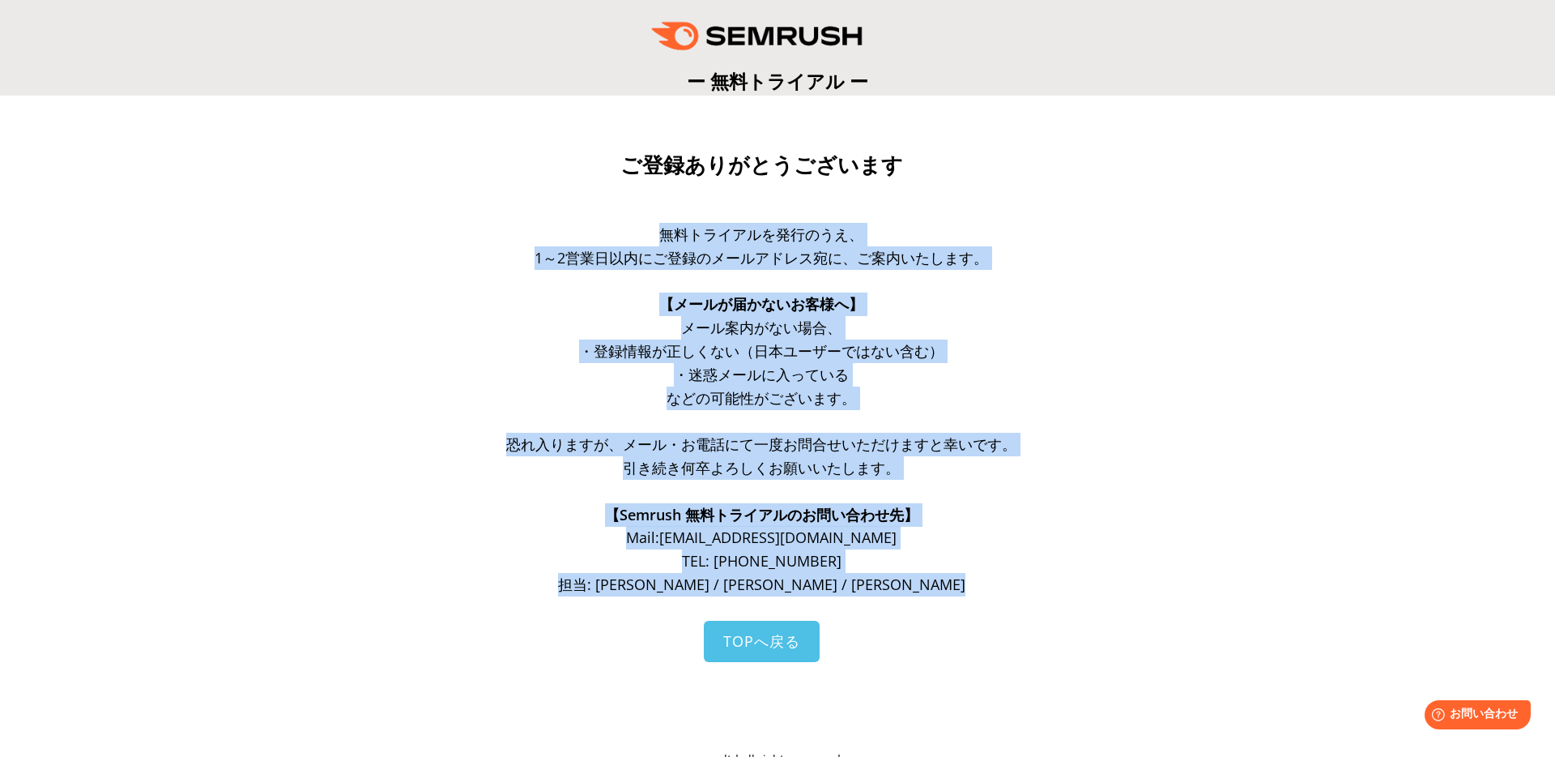
click at [940, 205] on div "ご登録ありがとうございます" at bounding box center [762, 185] width 616 height 75
drag, startPoint x: 940, startPoint y: 205, endPoint x: 932, endPoint y: 598, distance: 393.0
click at [932, 598] on div "ご登録ありがとうございます 無料トライアルを発行のうえ、 1～2営業日以内にご登録のメールアドレス宛に、ご案内いたします。 【メールが届かないお客様へ】 メー…" at bounding box center [778, 458] width 648 height 621
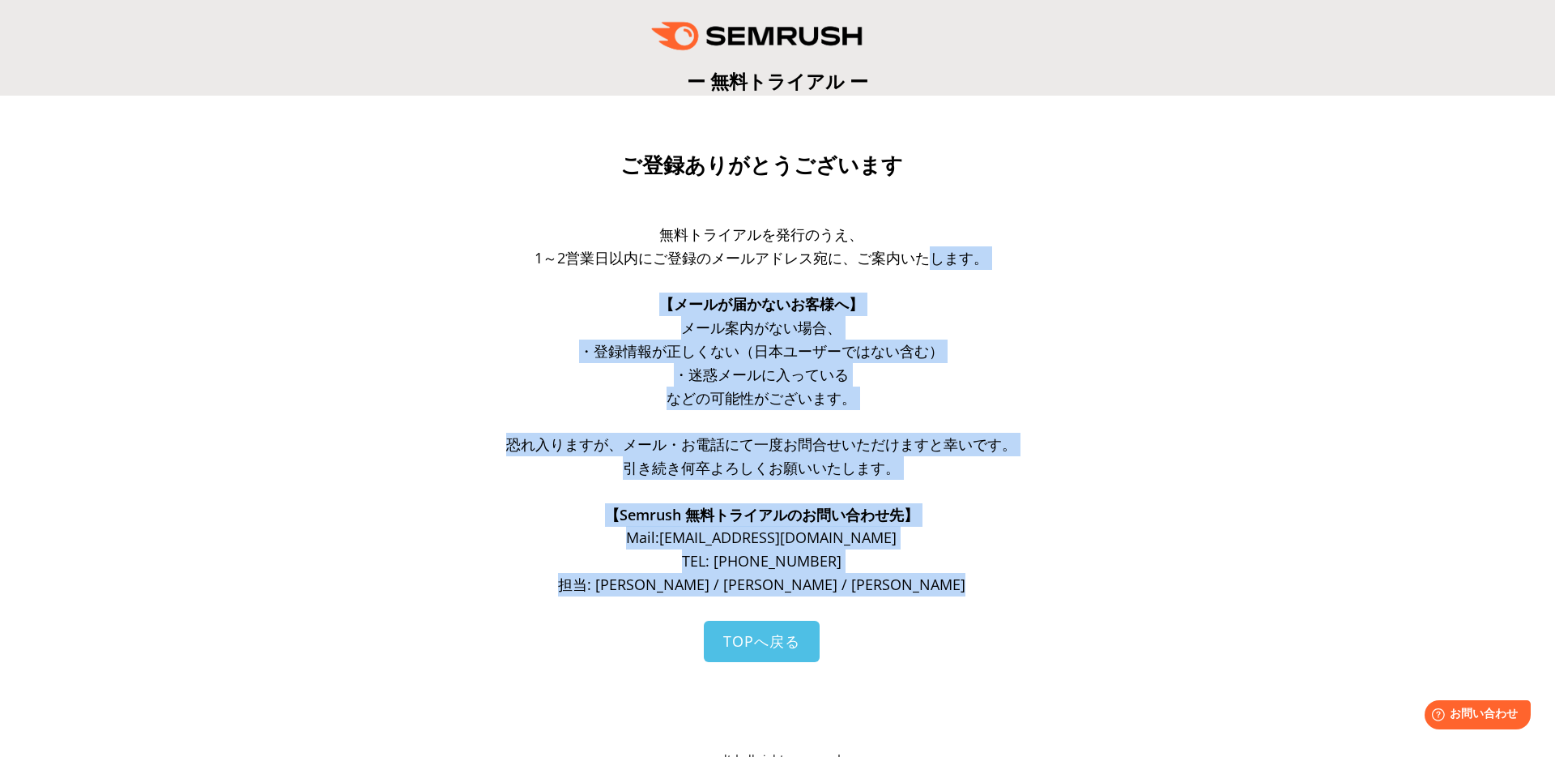
drag, startPoint x: 932, startPoint y: 598, endPoint x: 930, endPoint y: 254, distance: 343.4
click at [930, 254] on div "無料トライアルを発行のうえ、 1～2営業日以内にご登録のメールアドレス宛に、ご案内いたします。 【メールが届かないお客様へ】 メール案内がない場合、 ・登録情…" at bounding box center [762, 422] width 616 height 398
click at [779, 661] on link "TOPへ戻る" at bounding box center [762, 640] width 116 height 41
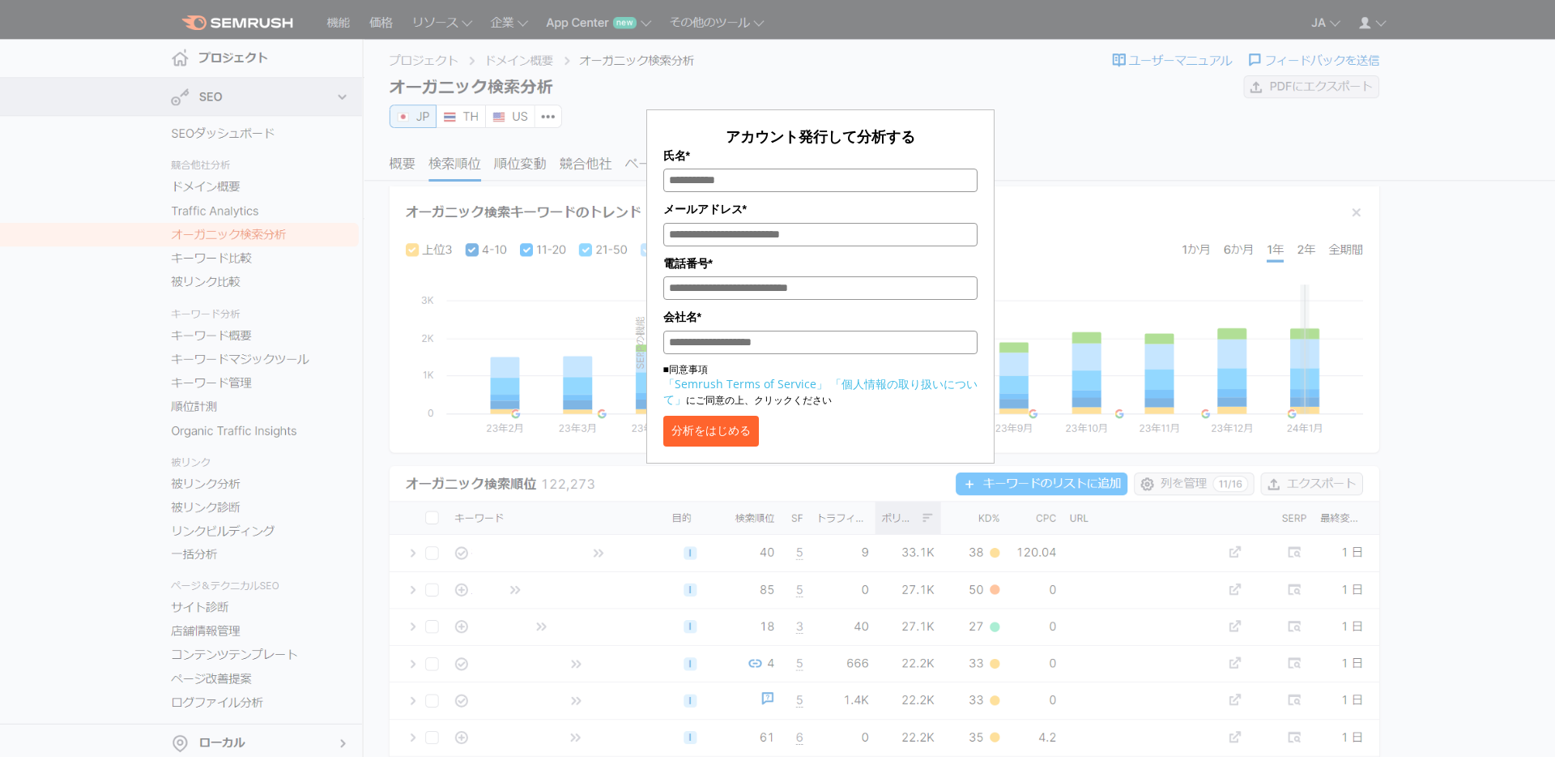
click at [549, 360] on div "アカウント発行して分析する 氏名* メールアドレス* 電話番号* 会社名* ■同意事項 「Semrush Terms of Service」 「個人情報の取り…" at bounding box center [821, 241] width 810 height 443
